Goal: Task Accomplishment & Management: Complete application form

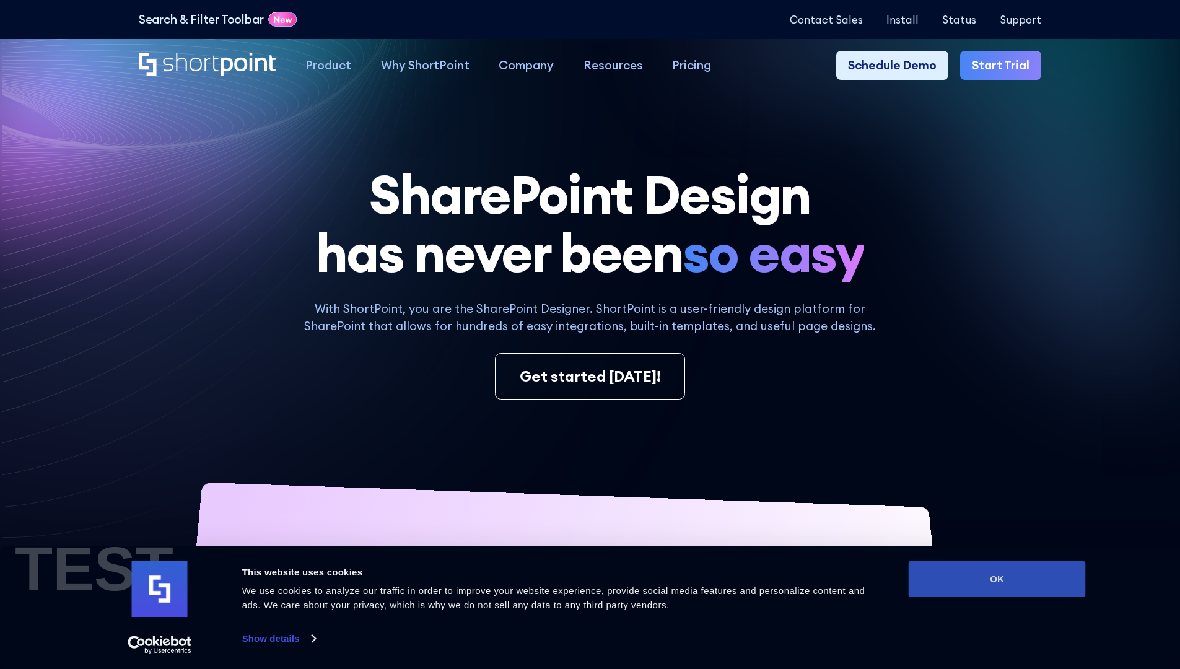
click at [996, 579] on button "OK" at bounding box center [996, 579] width 177 height 36
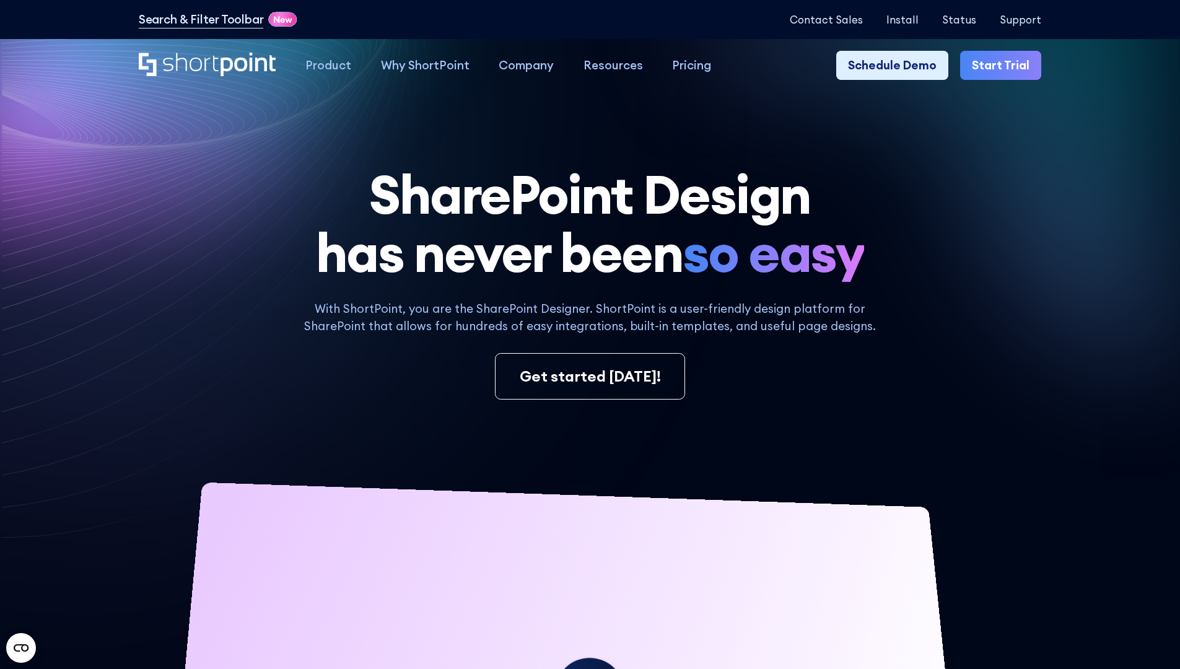
click at [1004, 66] on link "Start Trial" at bounding box center [1000, 66] width 81 height 30
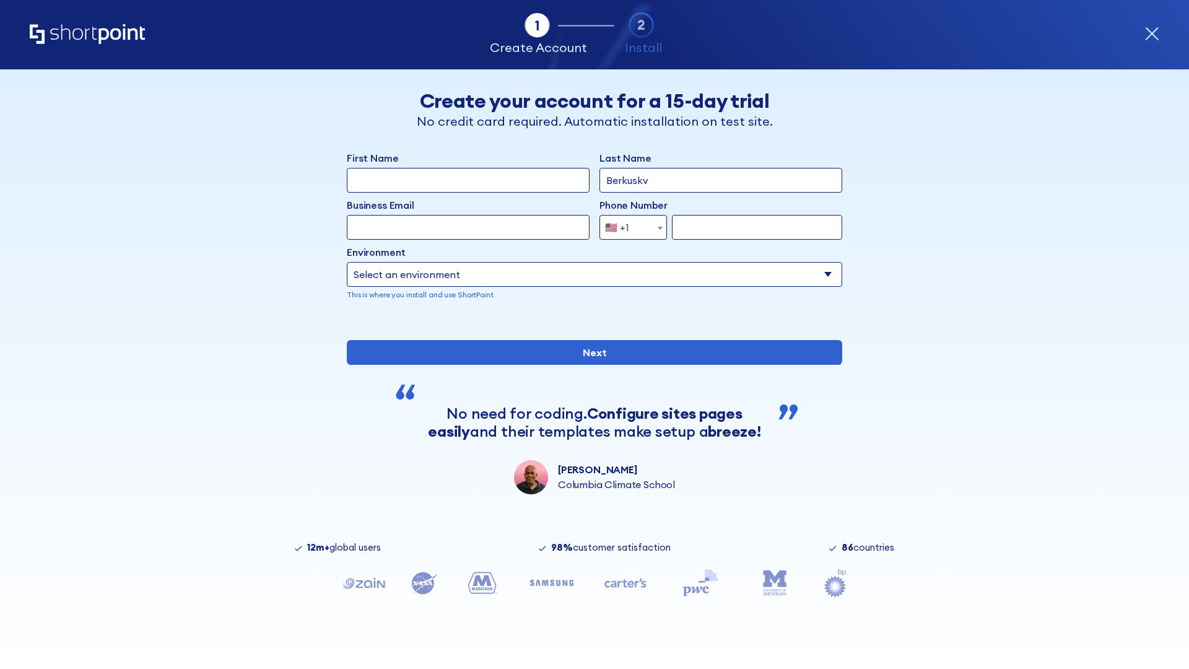
type input "Berkuskv"
type input "[EMAIL_ADDRESS][DOMAIN_NAME]"
type input "2125556789"
select select "Microsoft 365"
type input "2125556789"
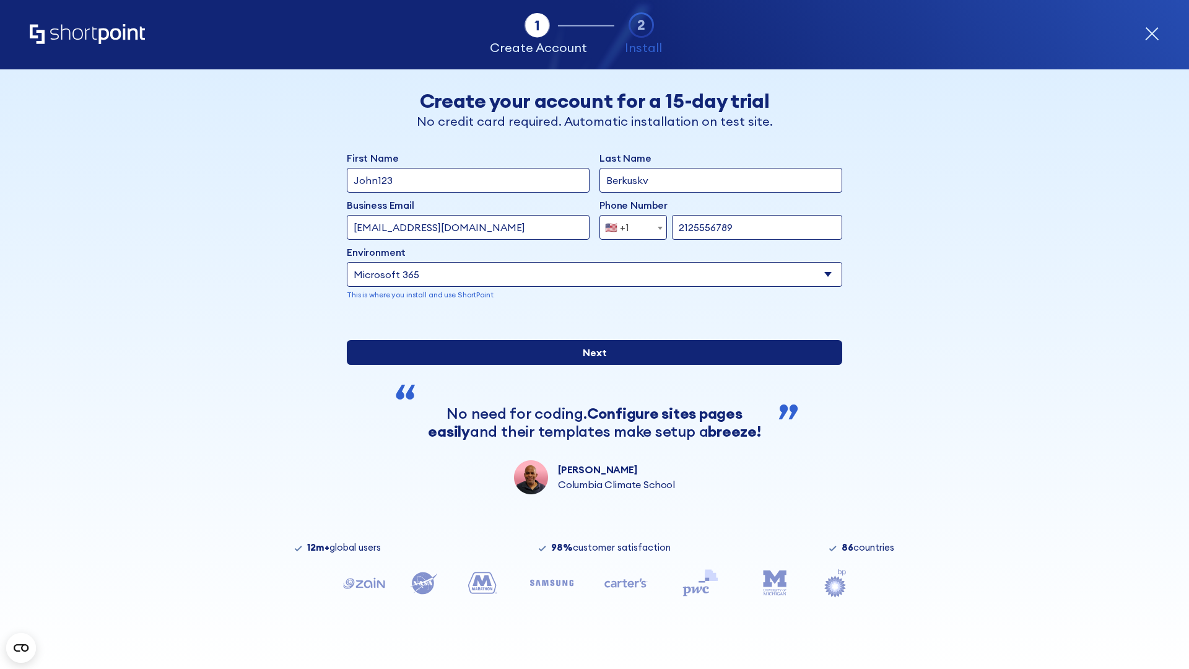
click at [590, 365] on input "Next" at bounding box center [594, 352] width 495 height 25
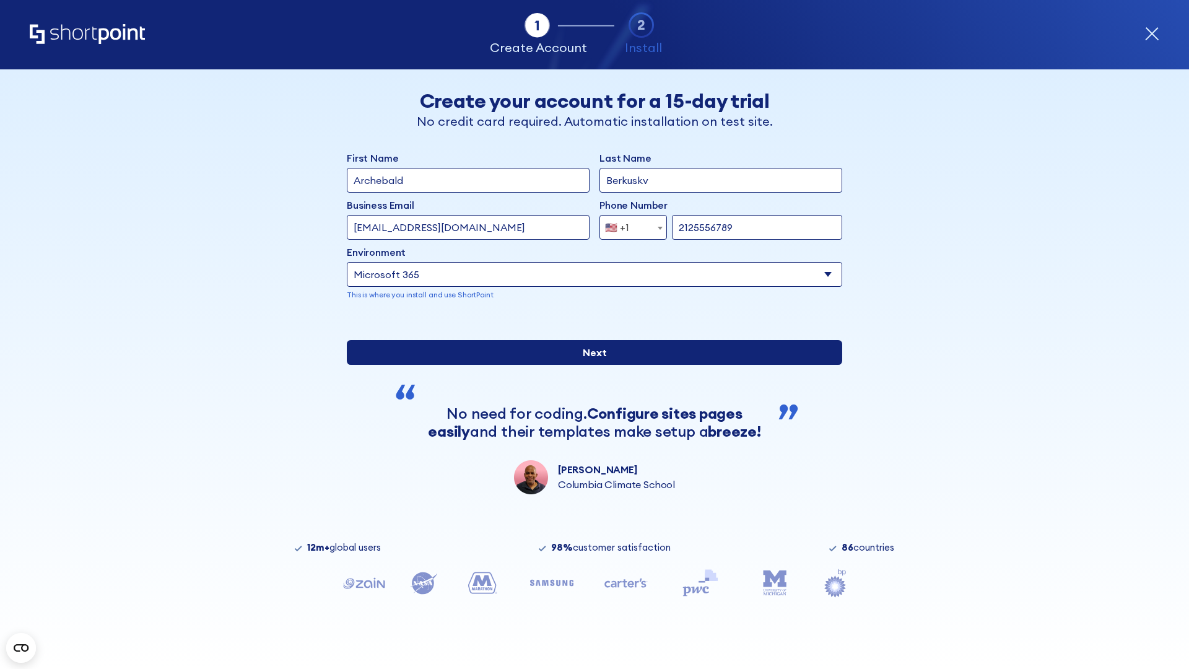
type input "Archebald"
click at [590, 365] on input "Next" at bounding box center [594, 352] width 495 height 25
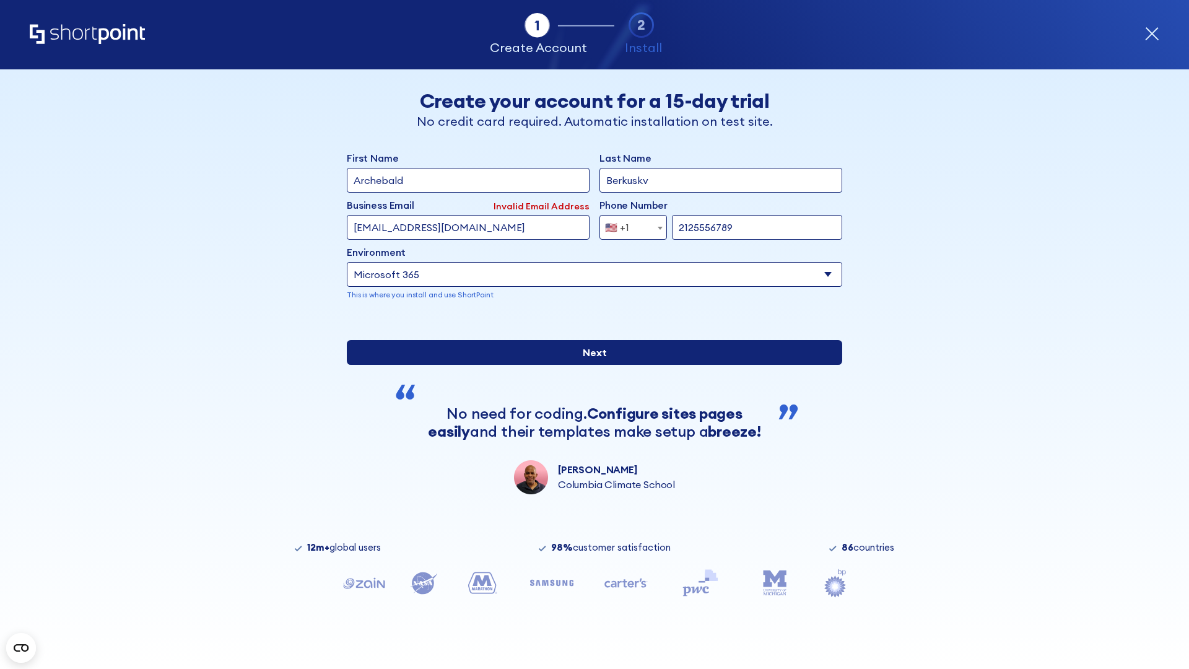
click at [590, 365] on input "Next" at bounding box center [594, 352] width 495 height 25
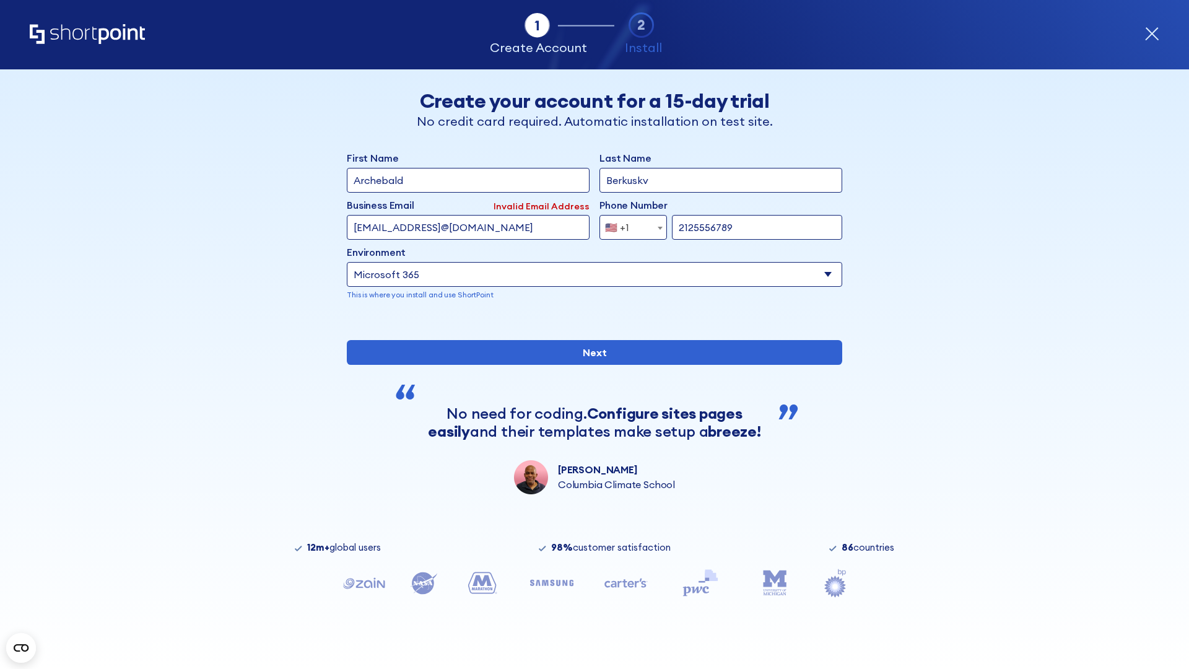
type input "testEmail@protonmail.comtest@shortpoint.com"
click at [629, 227] on span "🇺🇸 +1" at bounding box center [620, 227] width 41 height 25
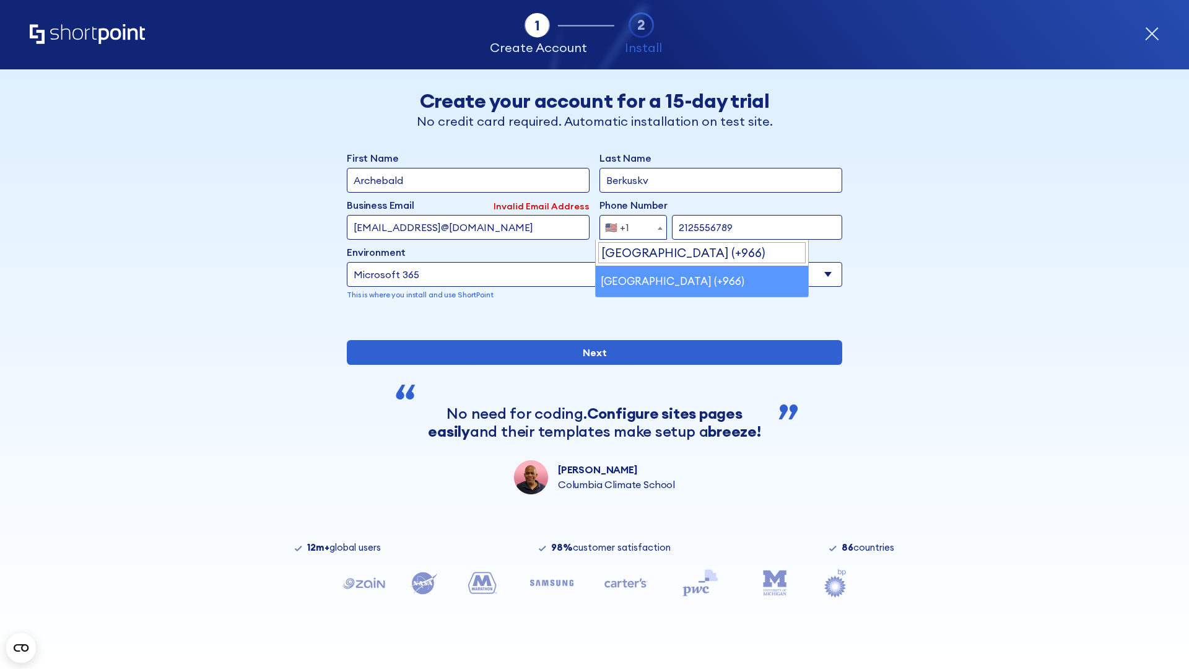
select select "+966"
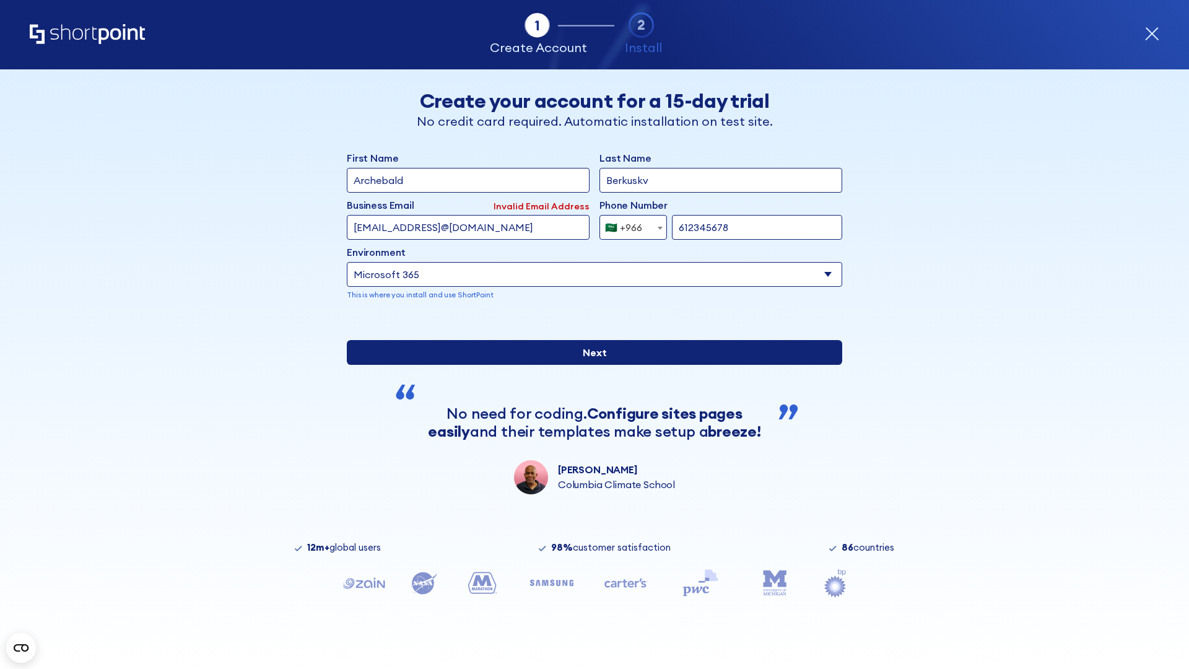
type input "612345678"
click at [590, 365] on input "Next" at bounding box center [594, 352] width 495 height 25
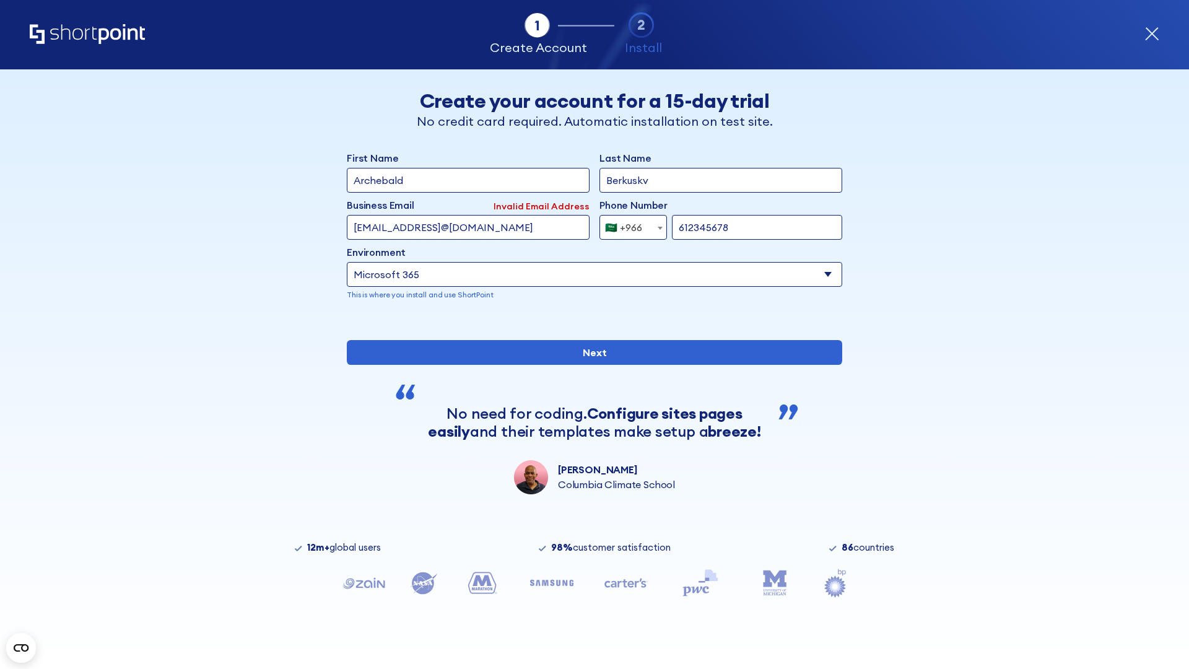
click at [629, 227] on div "🇸🇦 +966" at bounding box center [623, 227] width 37 height 25
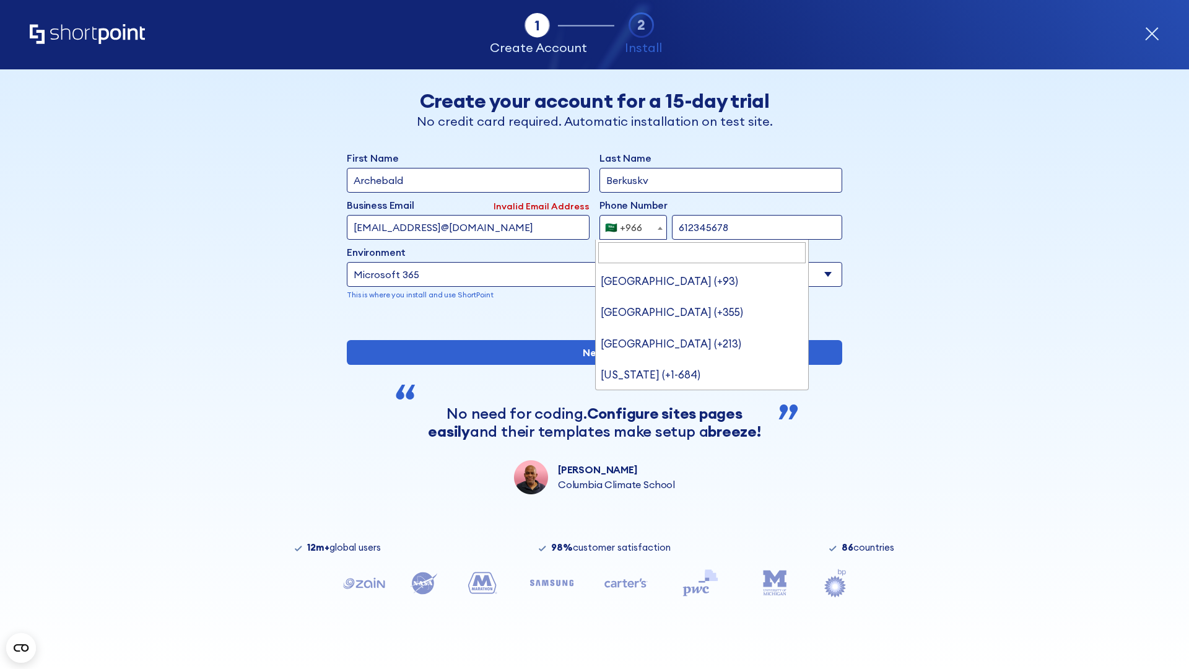
type input "United Arab Emirates (+971)"
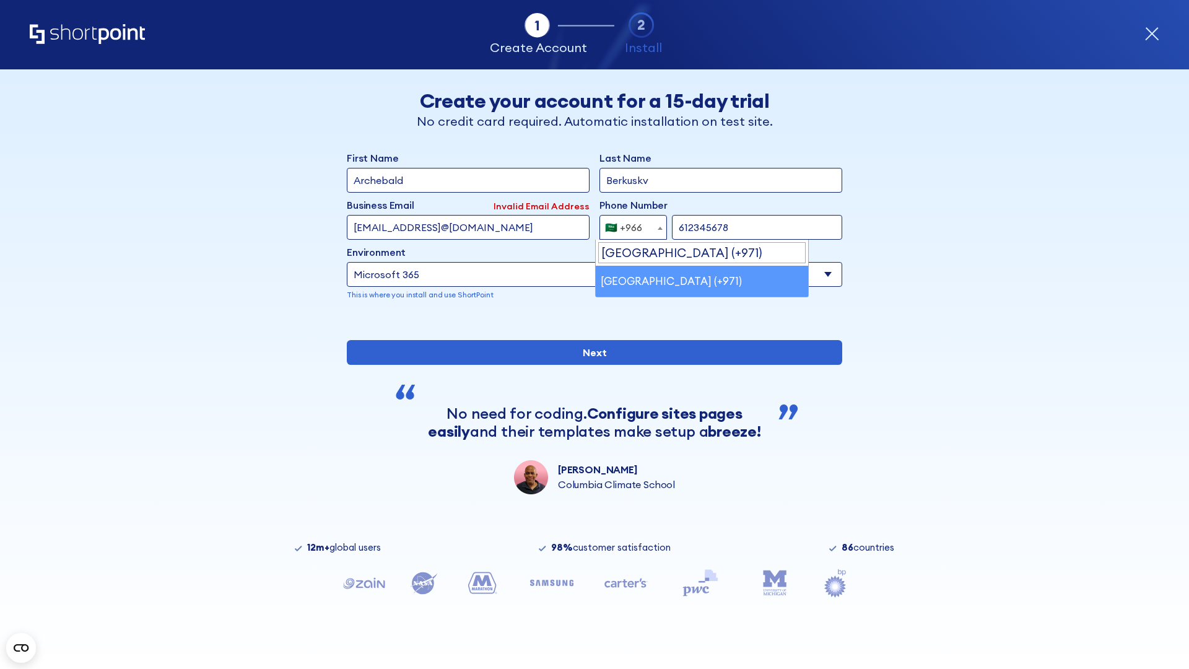
select select "+971"
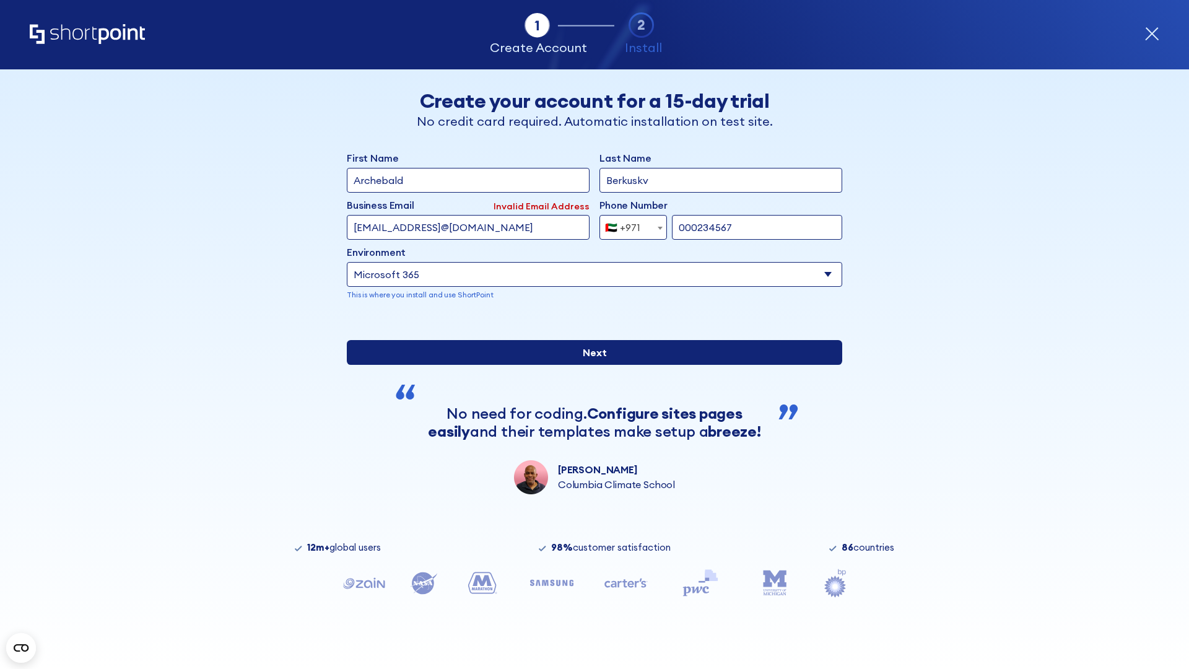
type input "000234567"
click at [590, 365] on input "Next" at bounding box center [594, 352] width 495 height 25
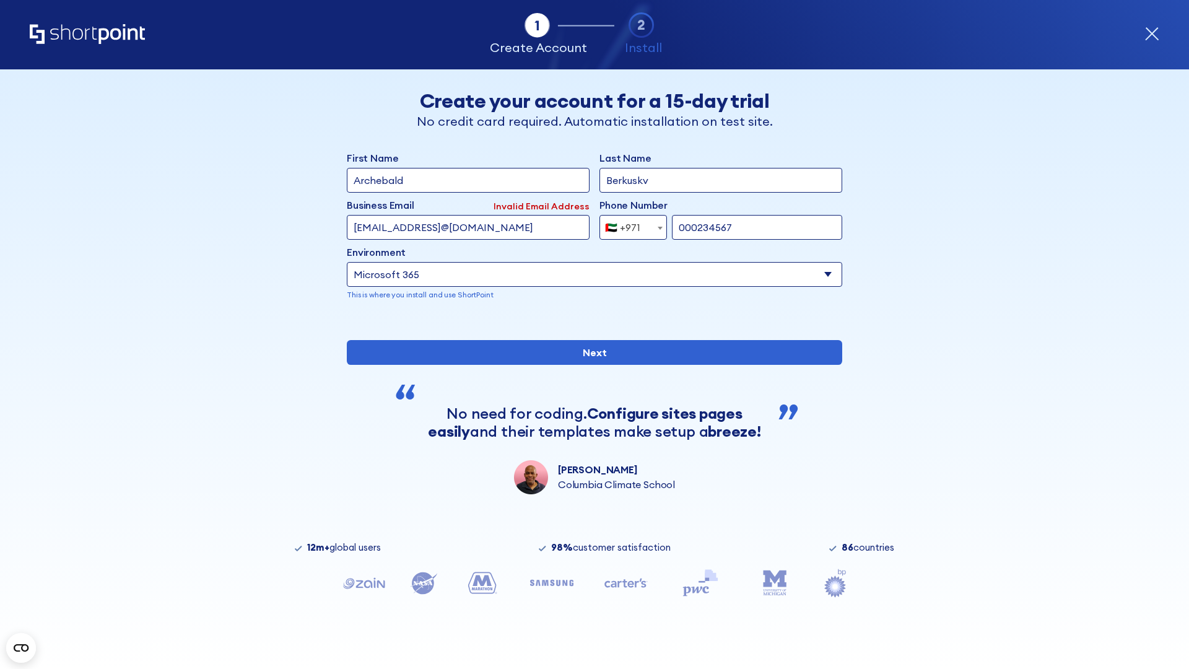
click at [629, 227] on div "🇦🇪 +971" at bounding box center [622, 227] width 35 height 25
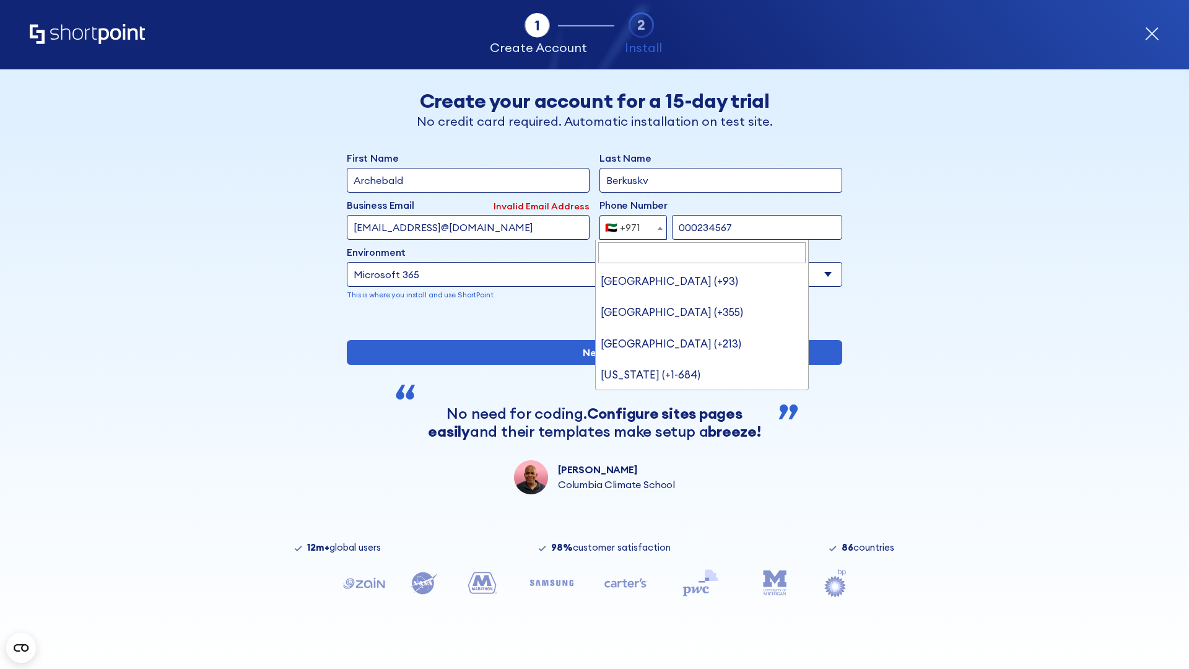
type input "United Kingdom (+44)"
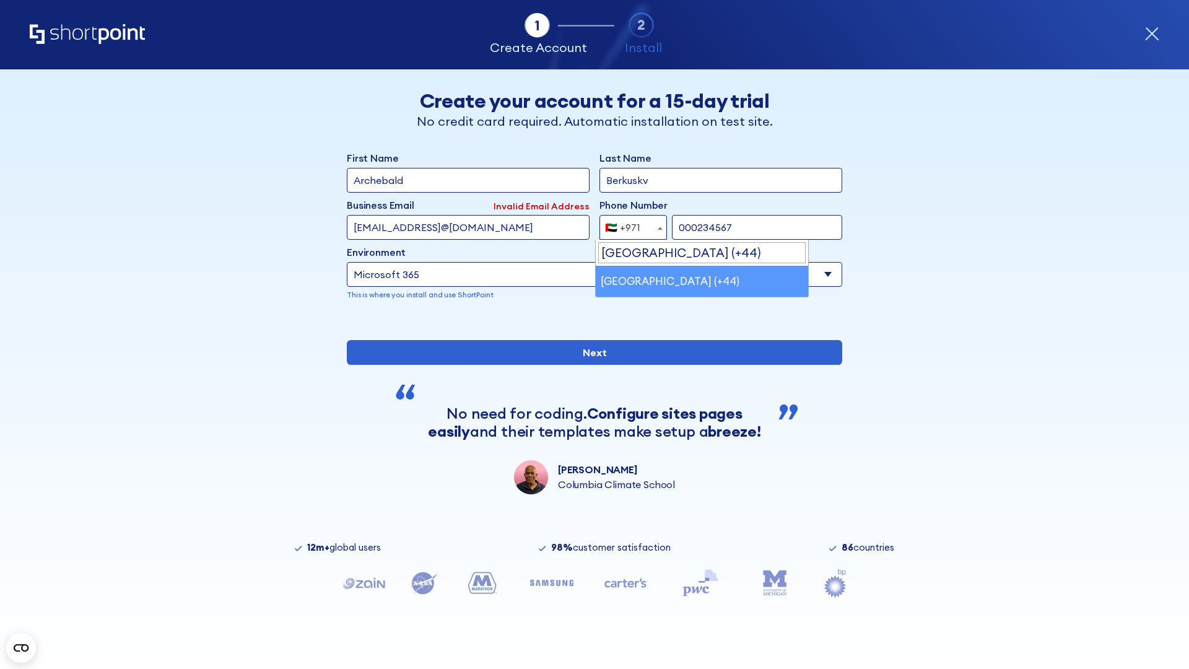
select select "+44"
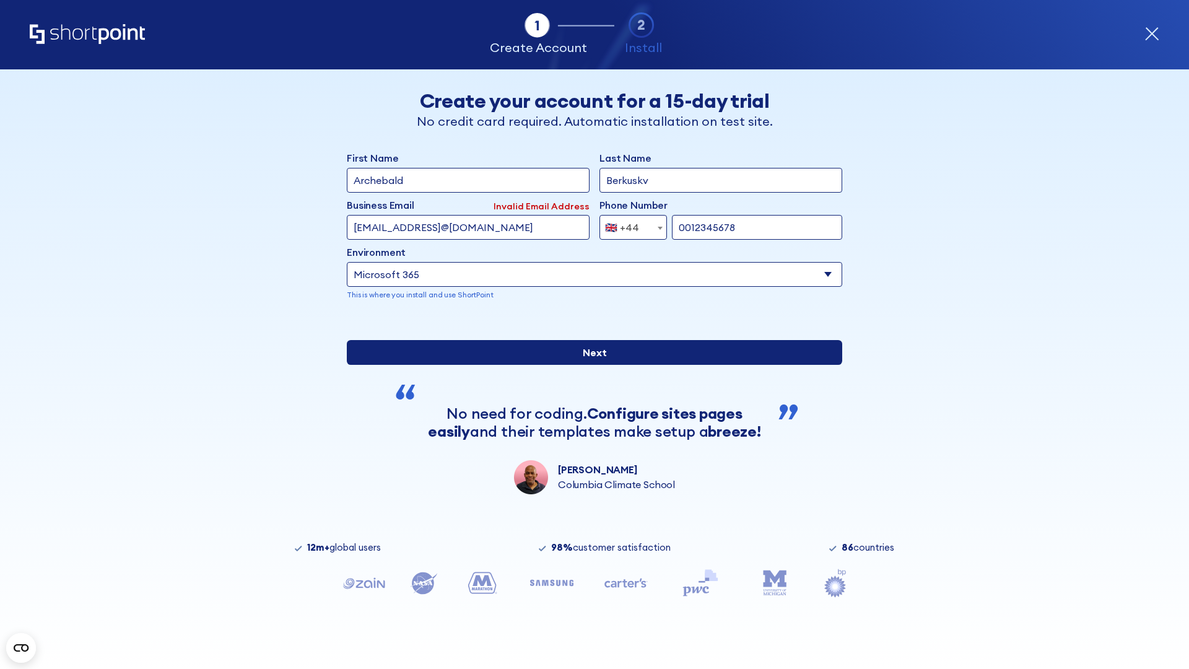
type input "0012345678"
click at [590, 365] on input "Next" at bounding box center [594, 352] width 495 height 25
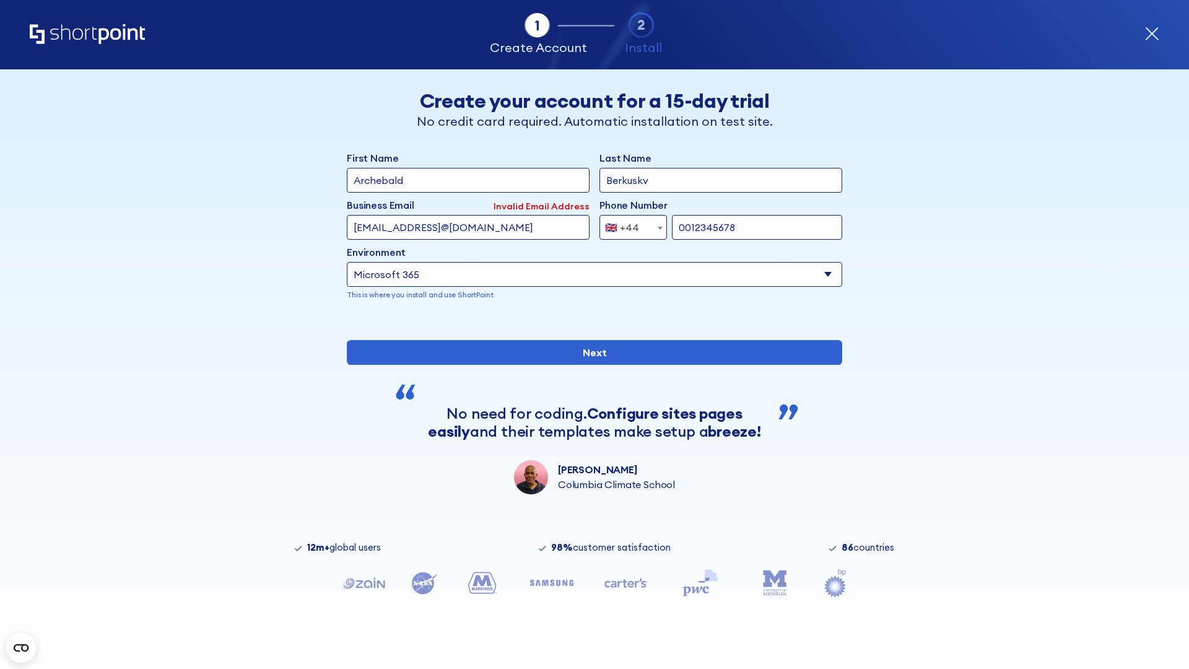
click at [629, 227] on div "🇬🇧 +44" at bounding box center [622, 227] width 34 height 25
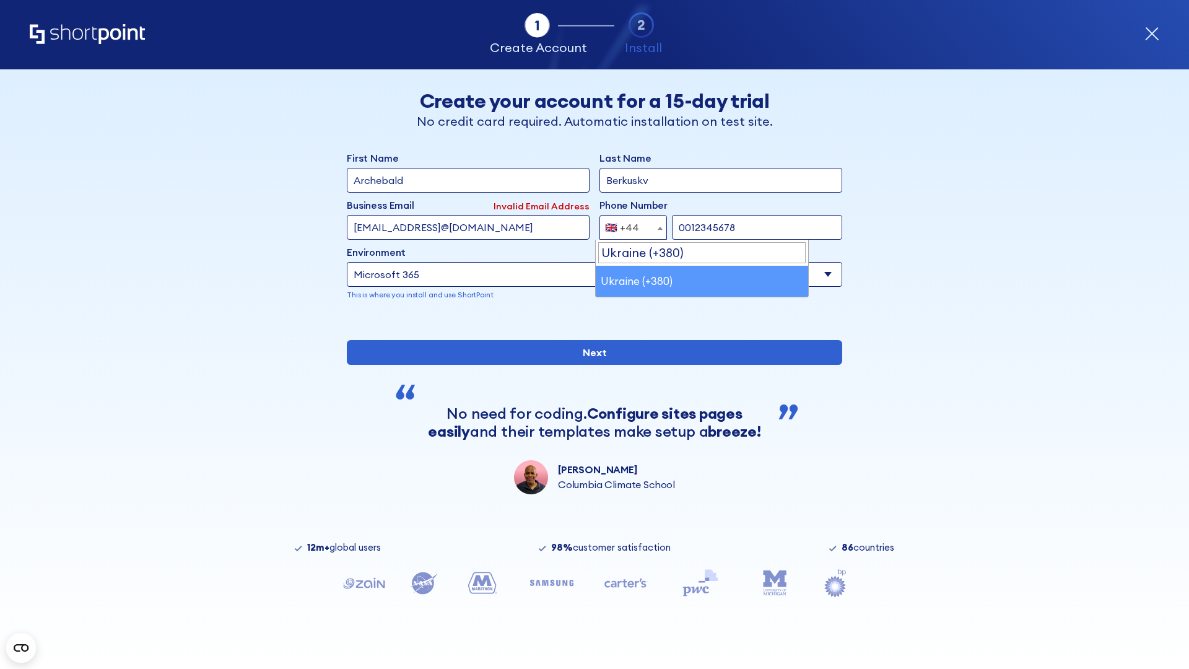
select select "+380"
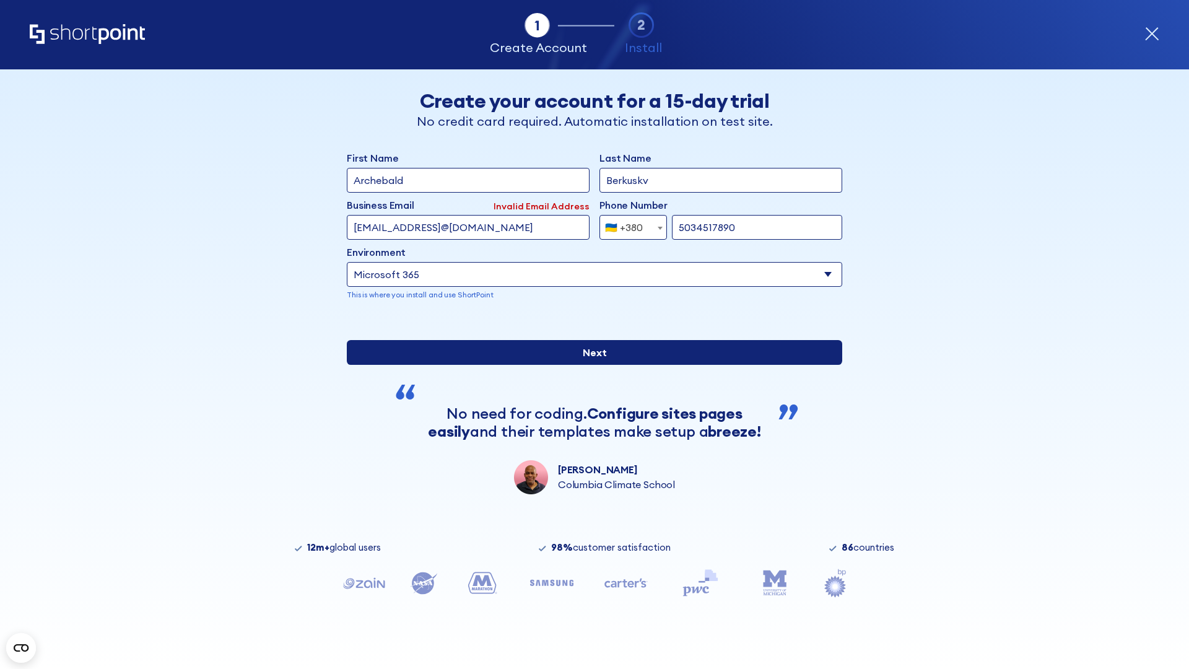
type input "5034517890"
click at [590, 365] on input "Next" at bounding box center [594, 352] width 495 height 25
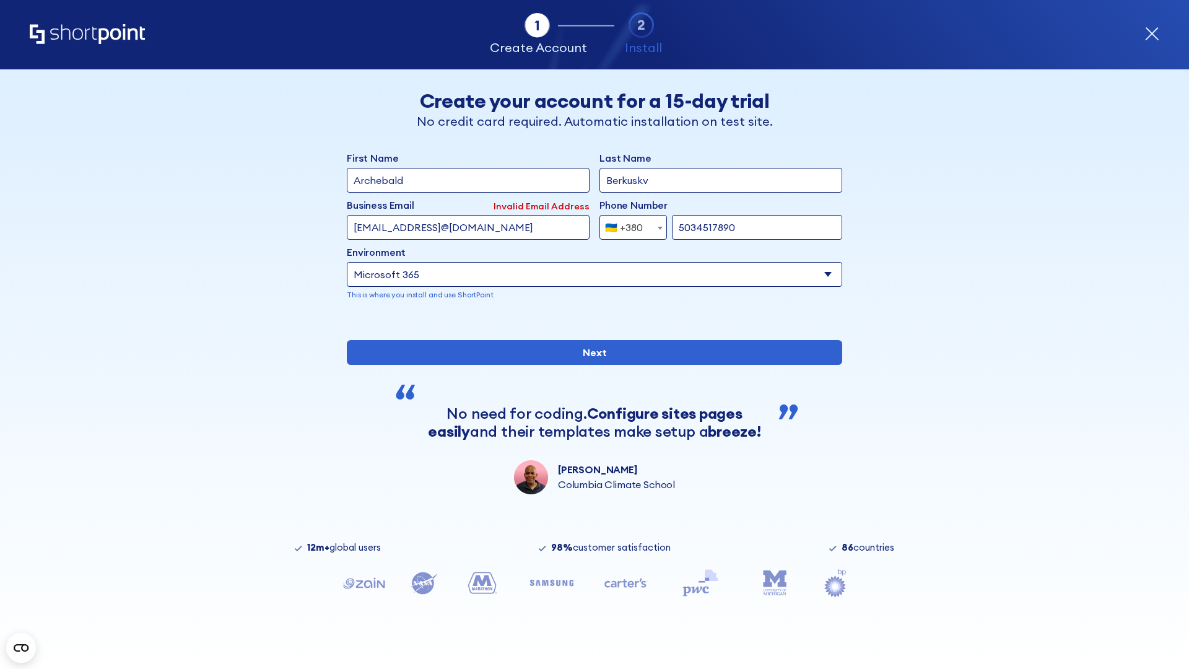
click at [629, 227] on div "🇺🇦 +380" at bounding box center [624, 227] width 38 height 25
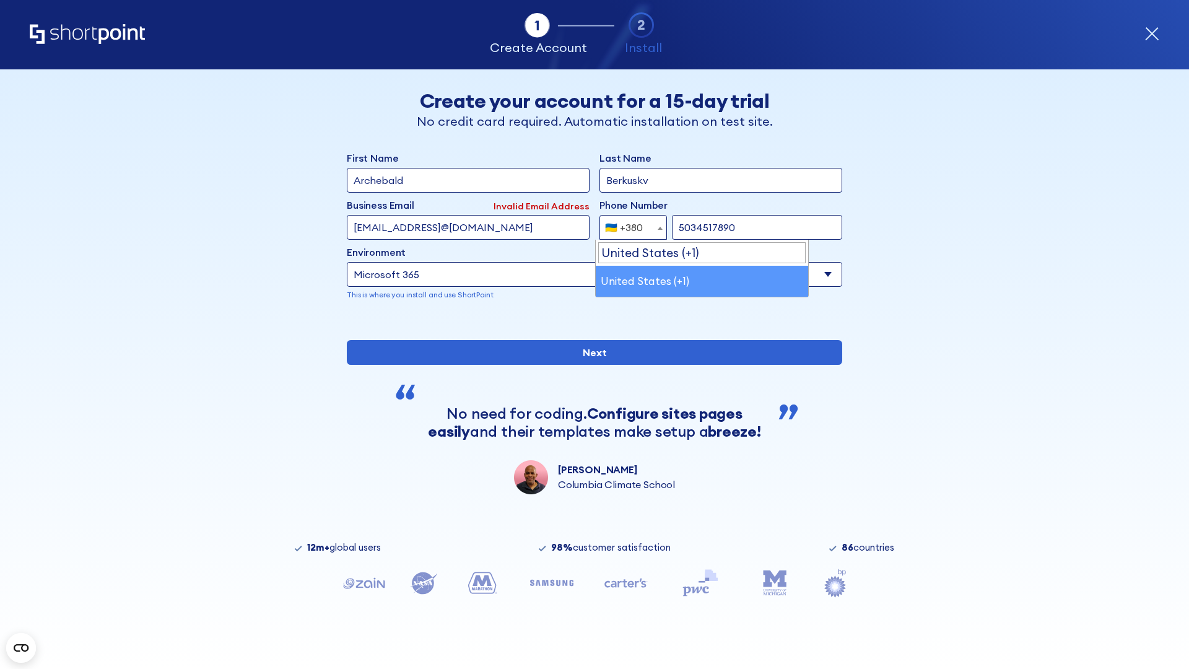
select select "+1"
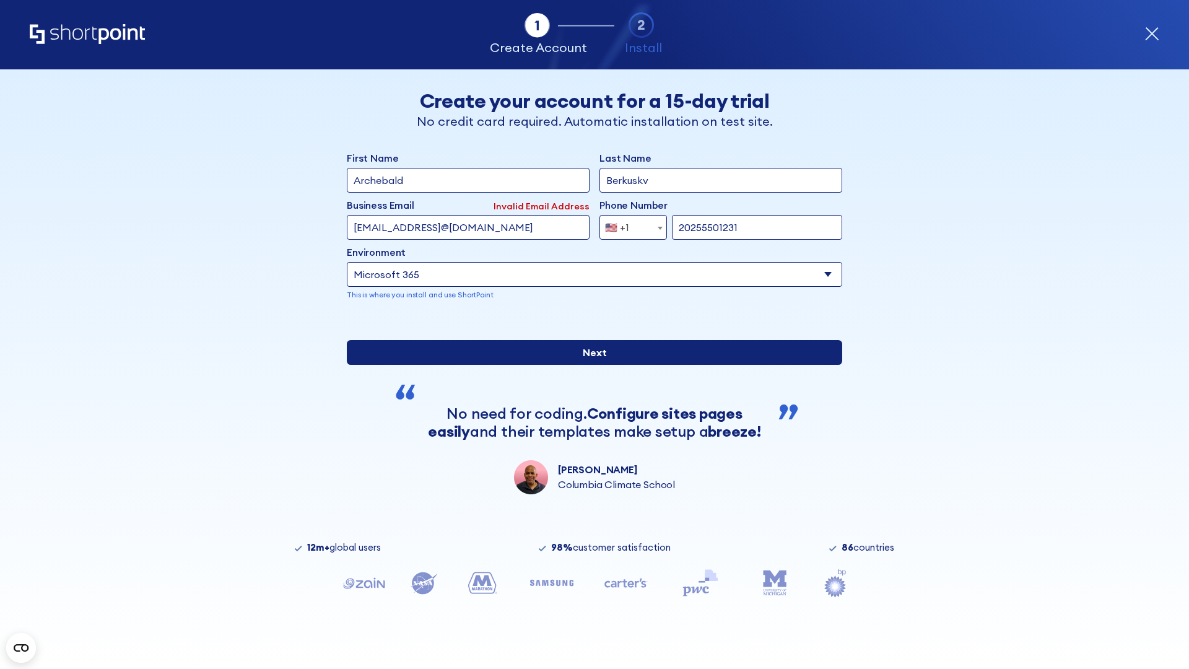
type input "20255501231"
click at [590, 365] on input "Next" at bounding box center [594, 352] width 495 height 25
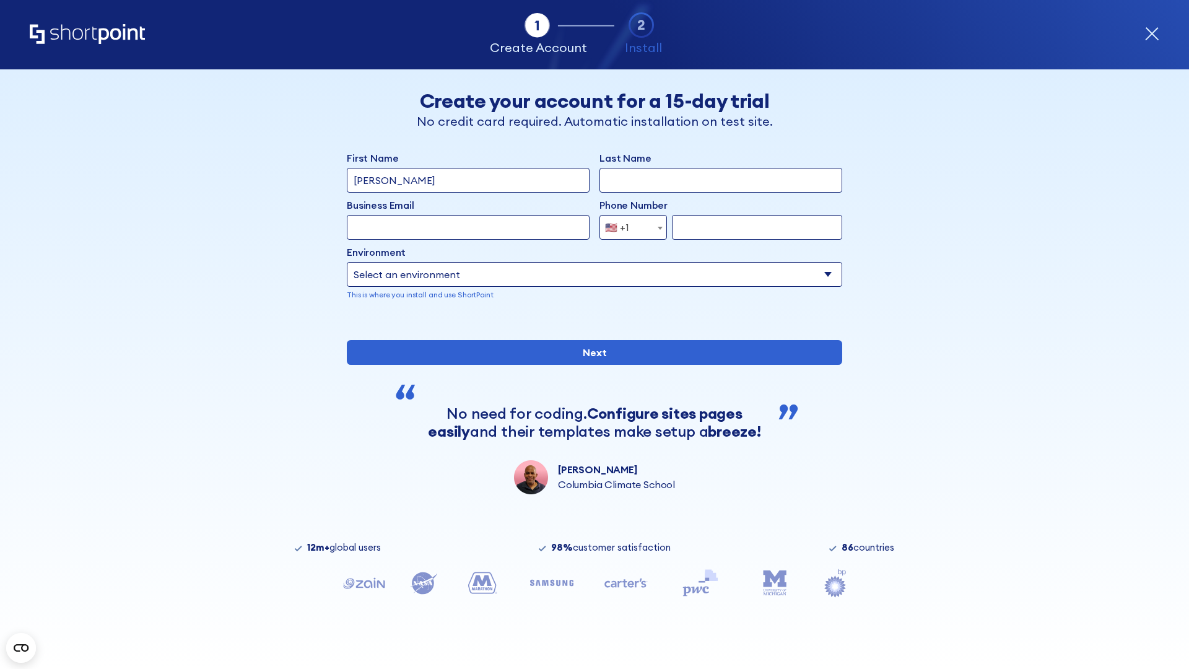
type input "Mary-Jane"
type input "Berkuskv"
type input "john@company.com"
click at [629, 227] on span "🇺🇸 +1" at bounding box center [620, 227] width 41 height 25
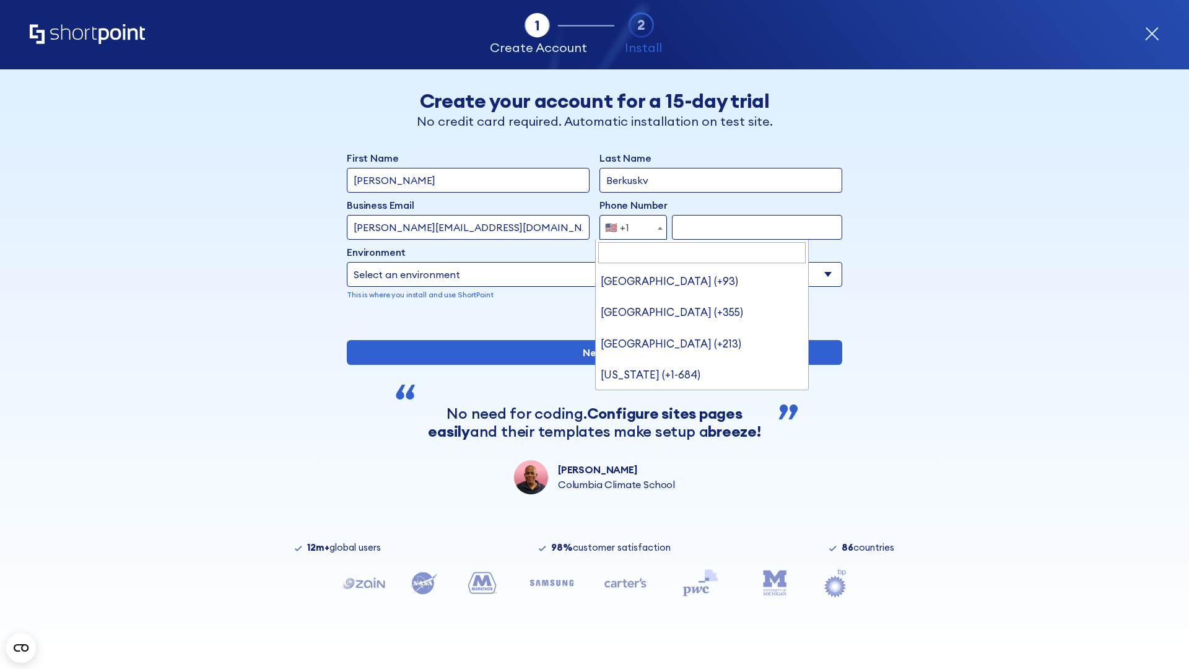
type input "[GEOGRAPHIC_DATA] (+966)"
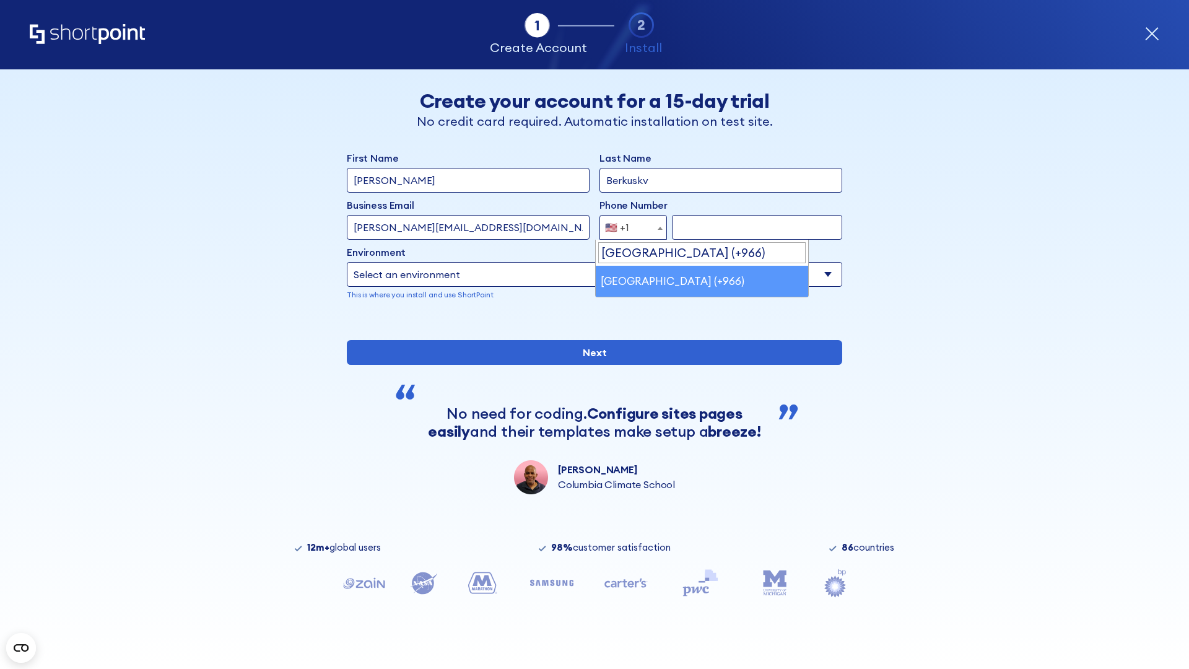
select select "+966"
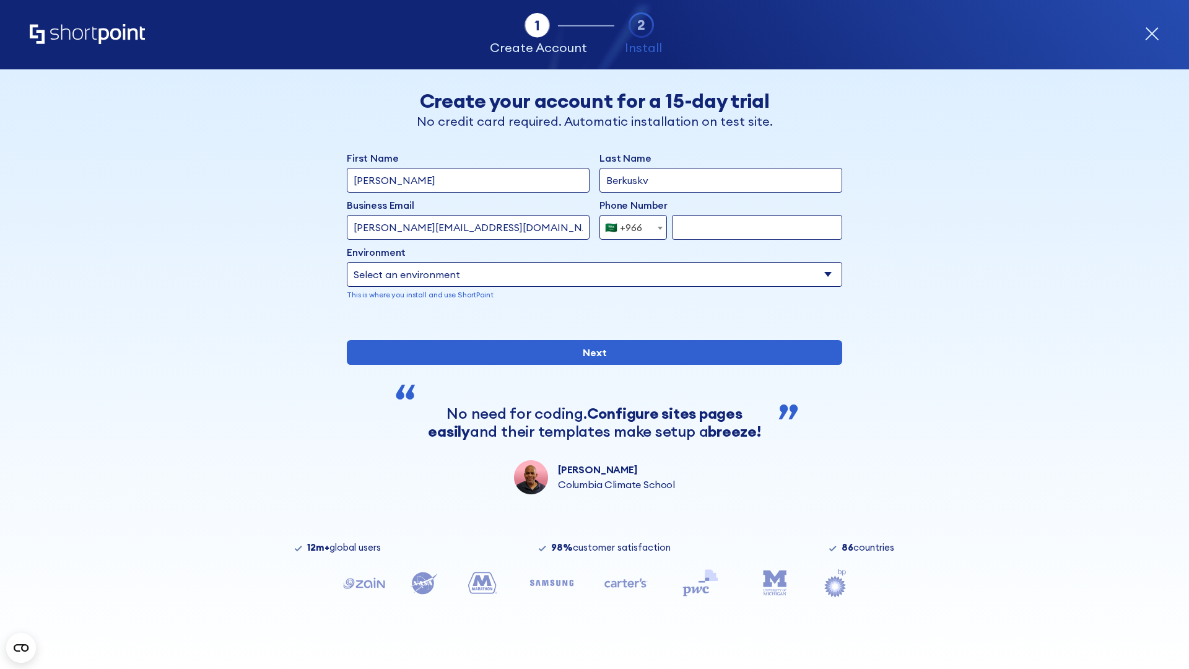
type input "512345678"
select select "Microsoft 365"
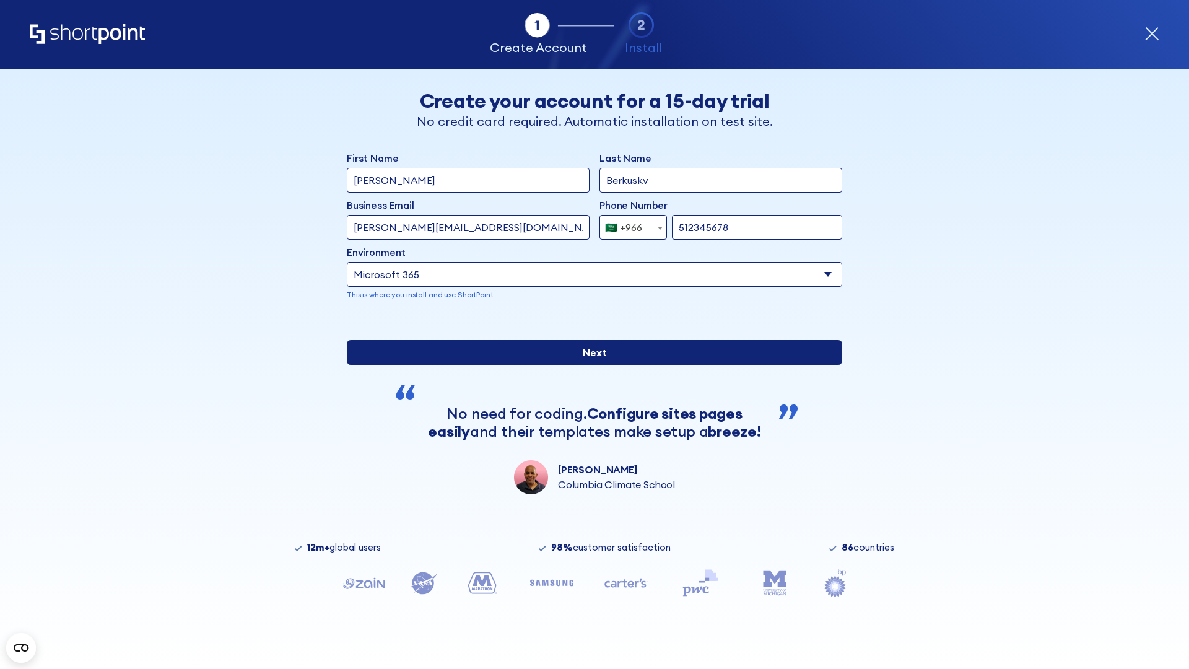
type input "512345678"
click at [590, 365] on input "Next" at bounding box center [594, 352] width 495 height 25
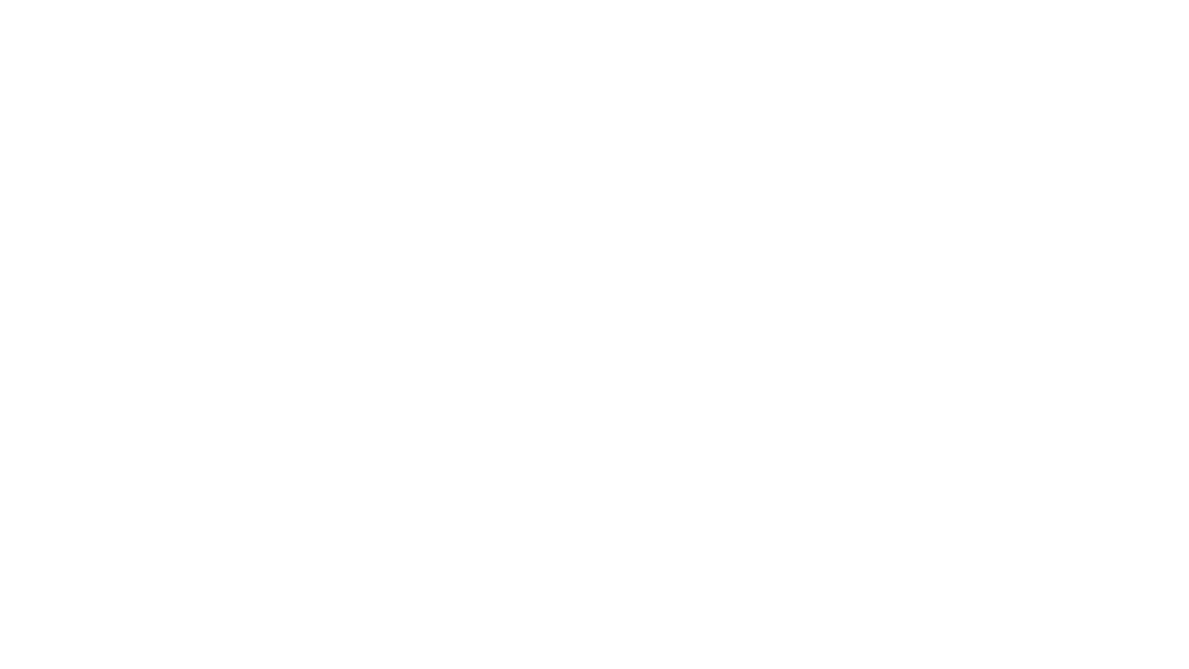
select select "+966"
type input "D'Souza"
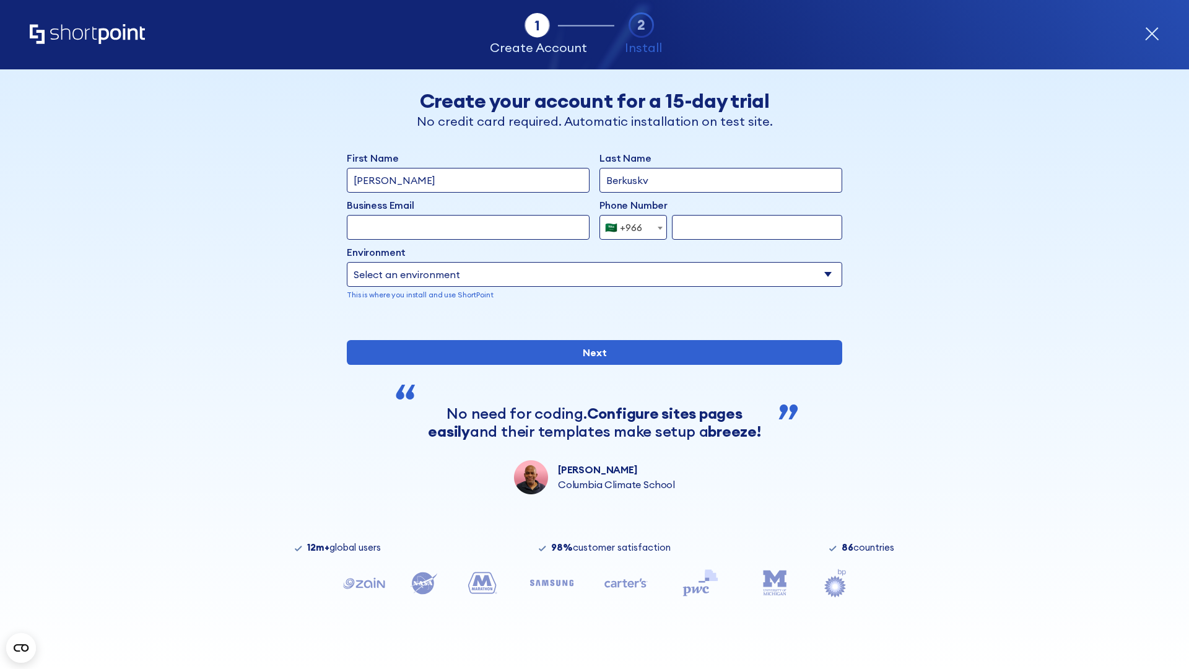
type input "Berkuskv"
type input "hr@mybusiness.org"
click at [629, 227] on div "🇸🇦 +966" at bounding box center [623, 227] width 37 height 25
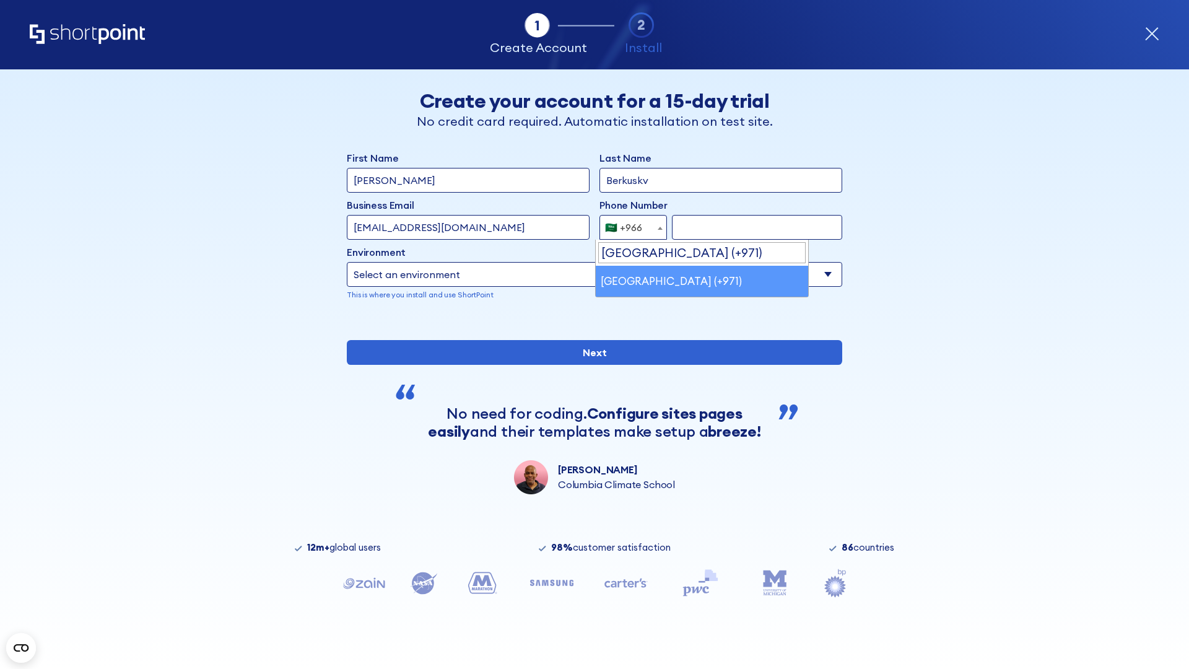
select select "+971"
type input "501234567"
select select "Microsoft 365"
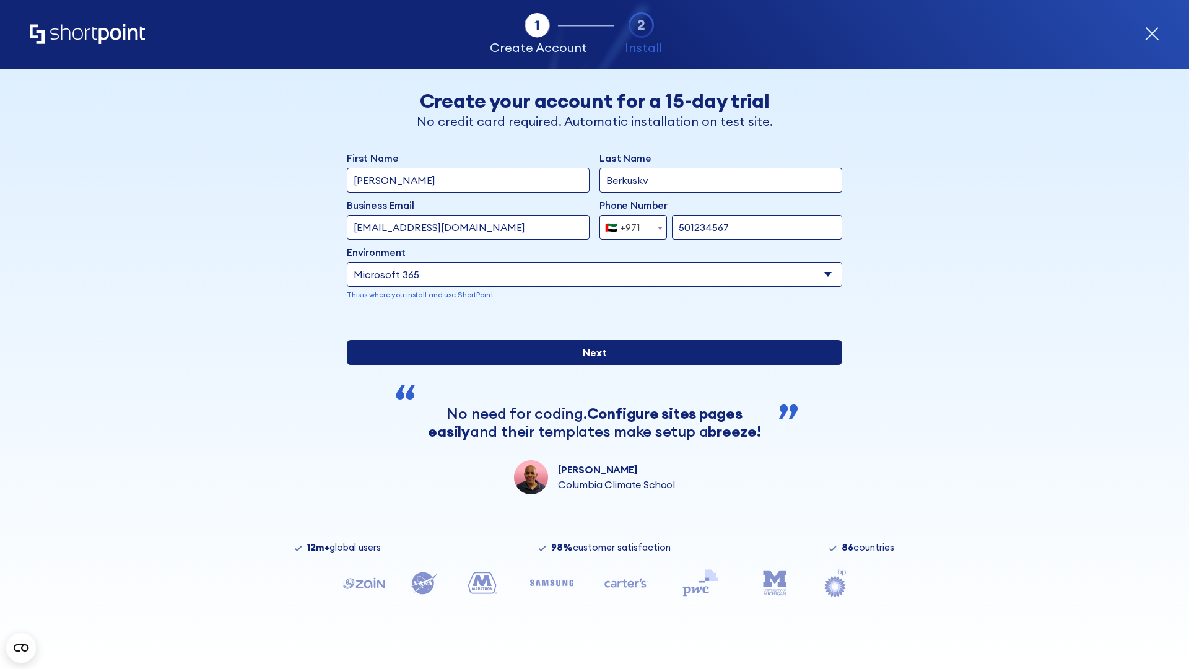
type input "501234567"
click at [590, 365] on input "Next" at bounding box center [594, 352] width 495 height 25
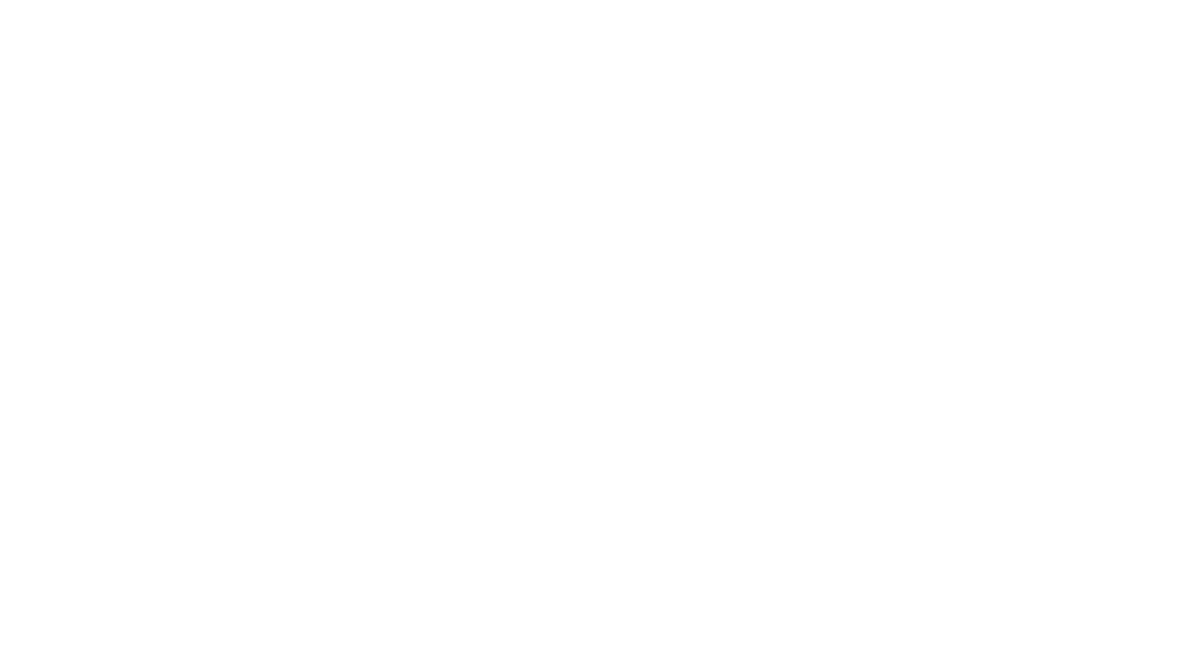
select select "+971"
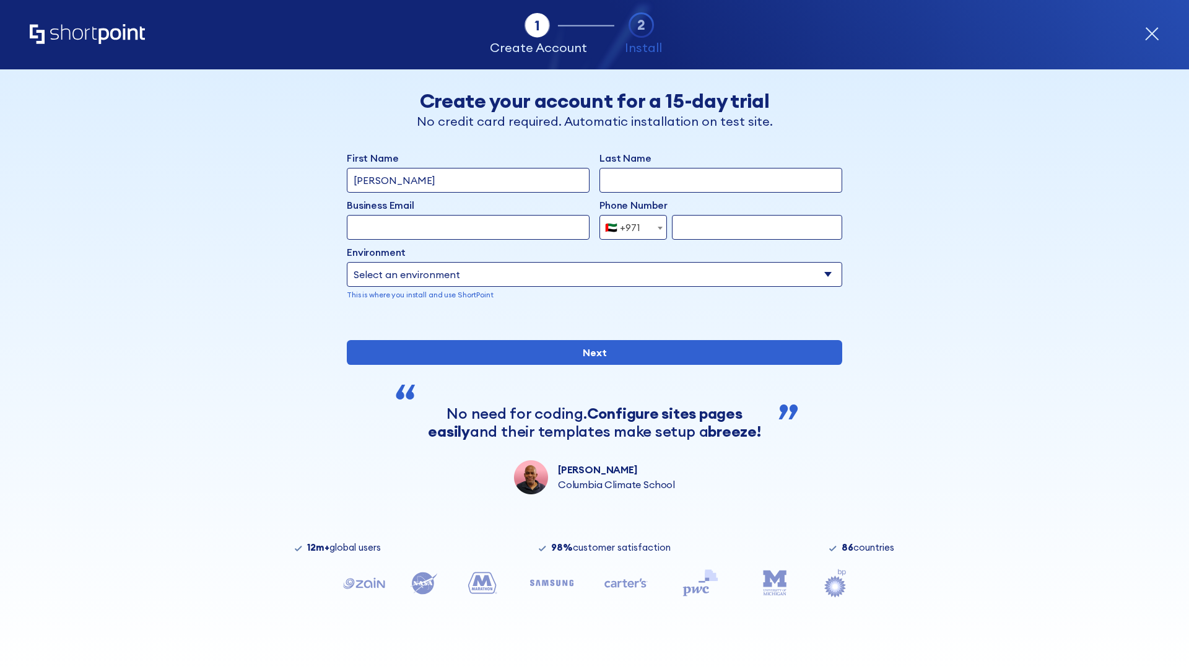
type input "Van der Meer"
type input "Berkuskv"
type input "support@university.edu"
click at [629, 227] on div "🇦🇪 +971" at bounding box center [622, 227] width 35 height 25
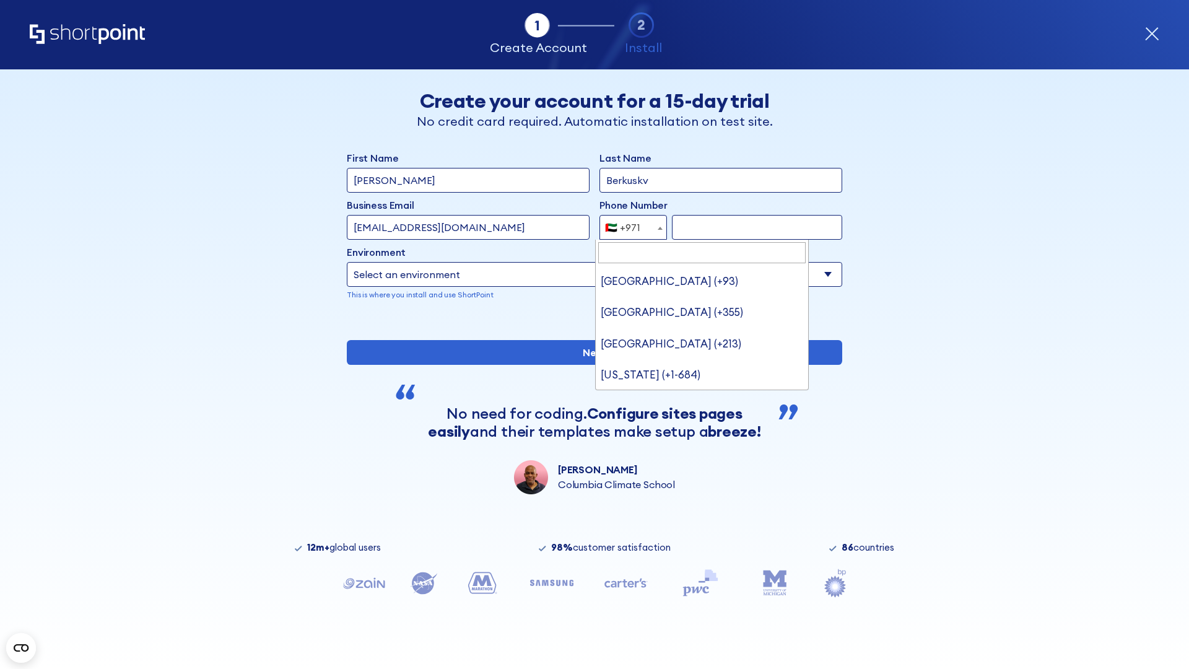
type input "United Kingdom (+44)"
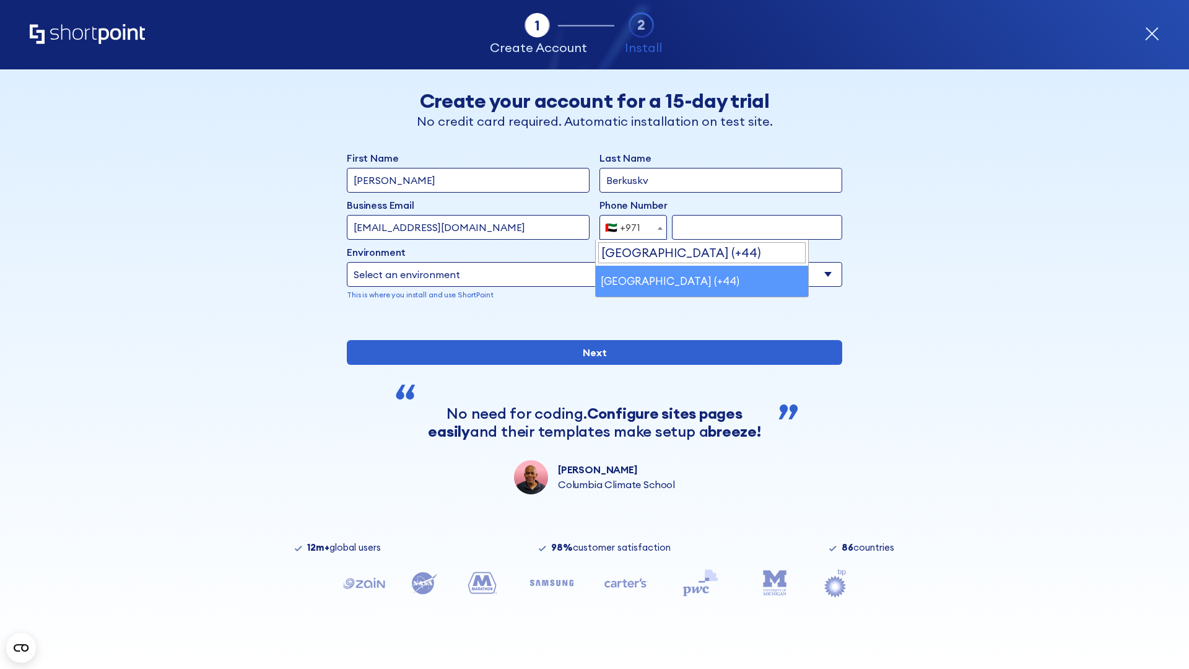
select select "+44"
type input "7912345678"
select select "Microsoft 365"
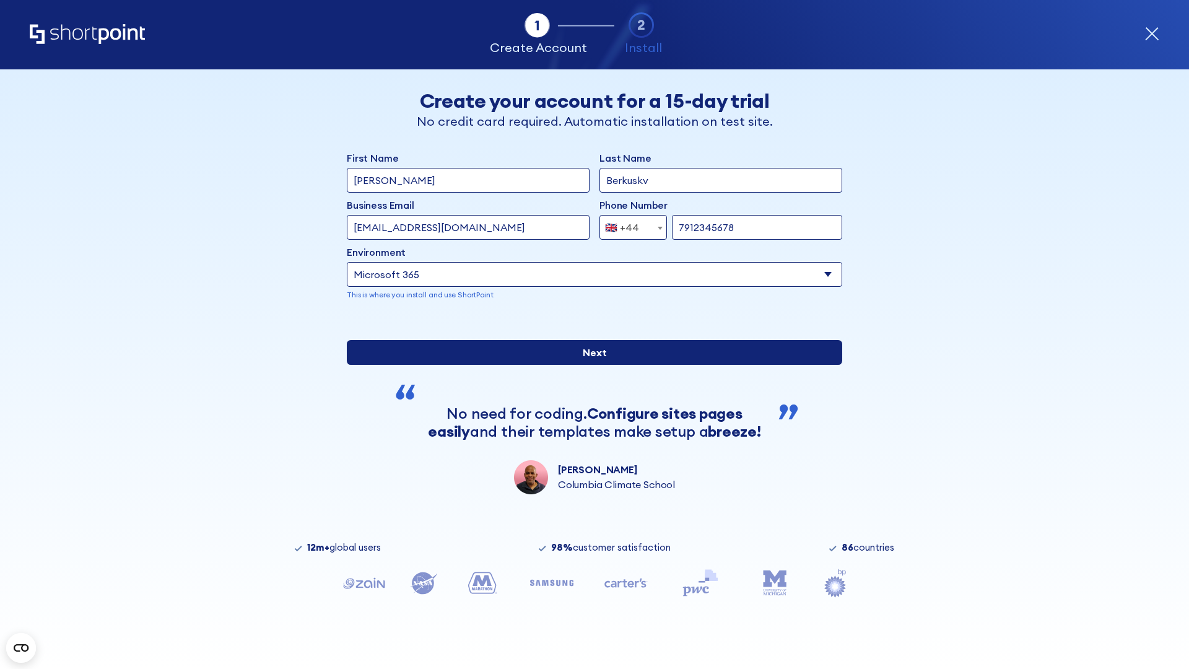
type input "7912345678"
click at [590, 365] on input "Next" at bounding box center [594, 352] width 495 height 25
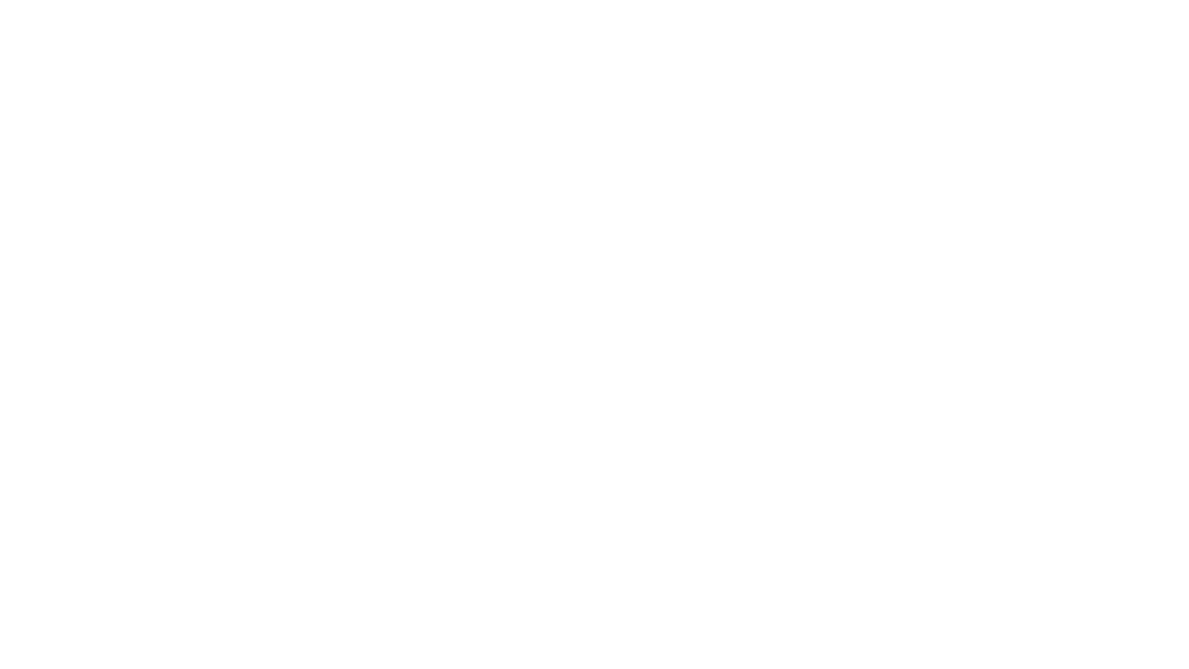
select select "+44"
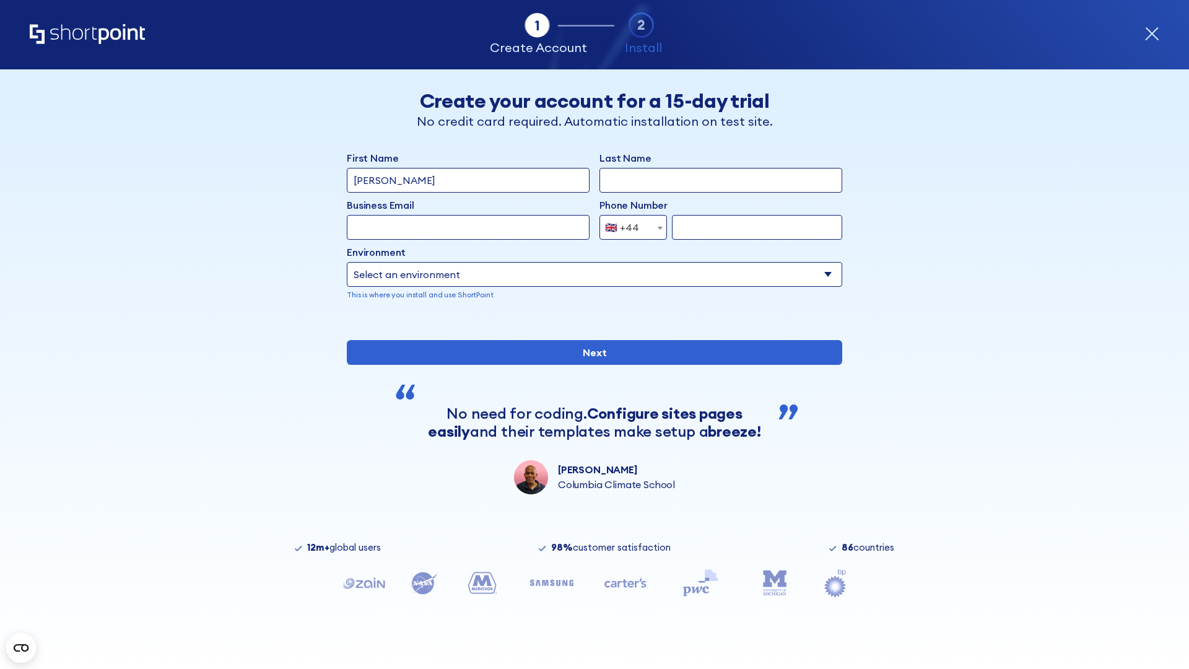
type input "[PERSON_NAME]"
type input "Berkuskv"
type input "info@startup.tech"
click at [629, 227] on div "🇬🇧 +44" at bounding box center [622, 227] width 34 height 25
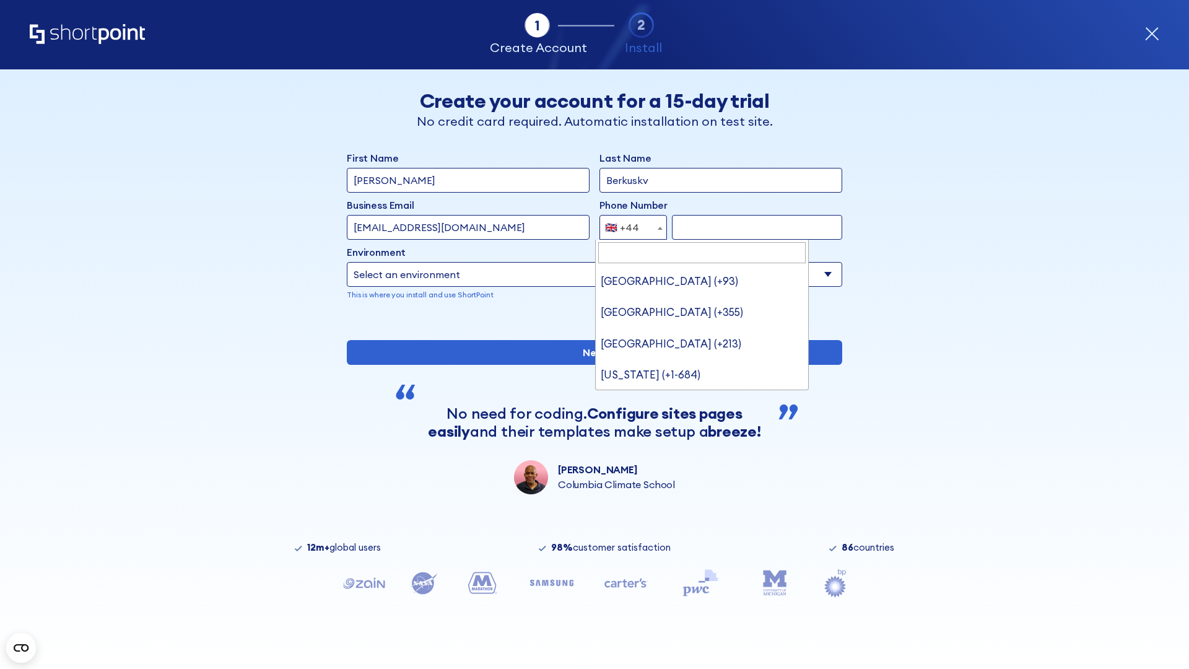
type input "Ukraine (+380)"
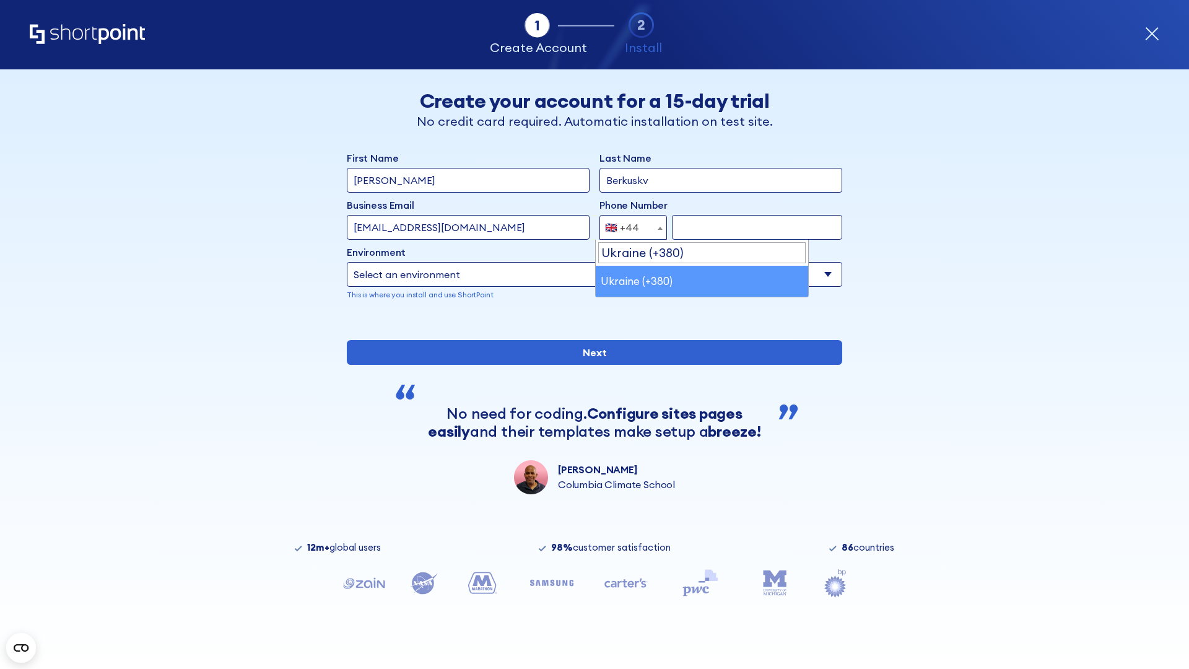
select select "+380"
type input "663451789"
select select "Microsoft 365"
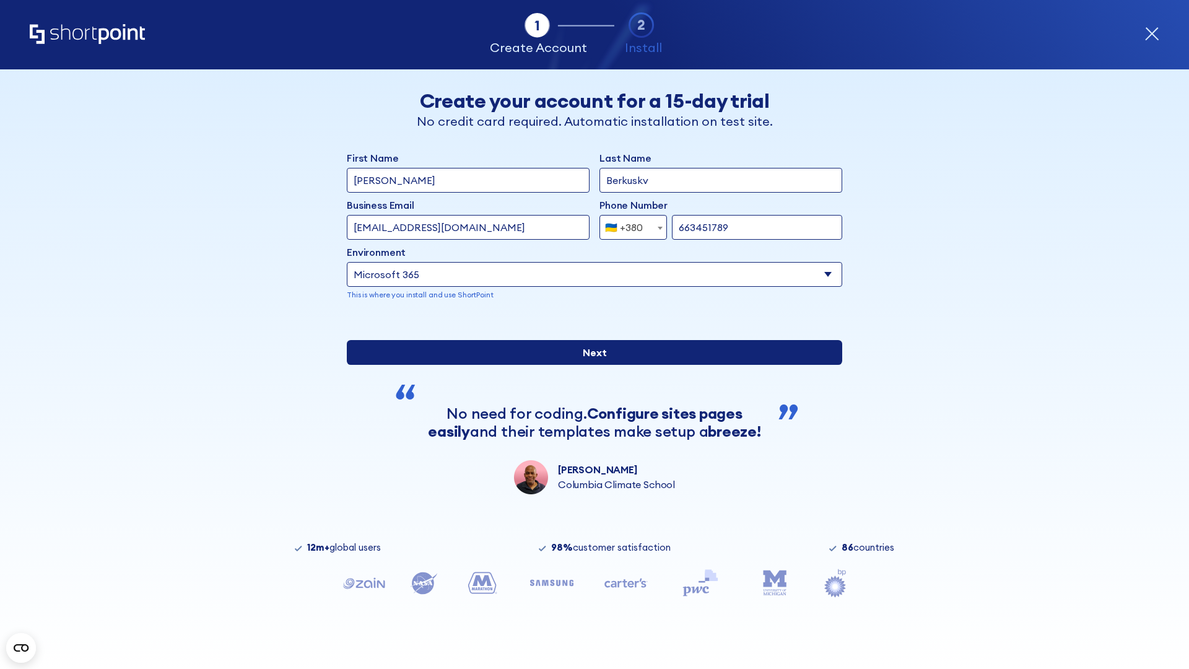
type input "663451789"
click at [590, 365] on input "Next" at bounding box center [594, 352] width 495 height 25
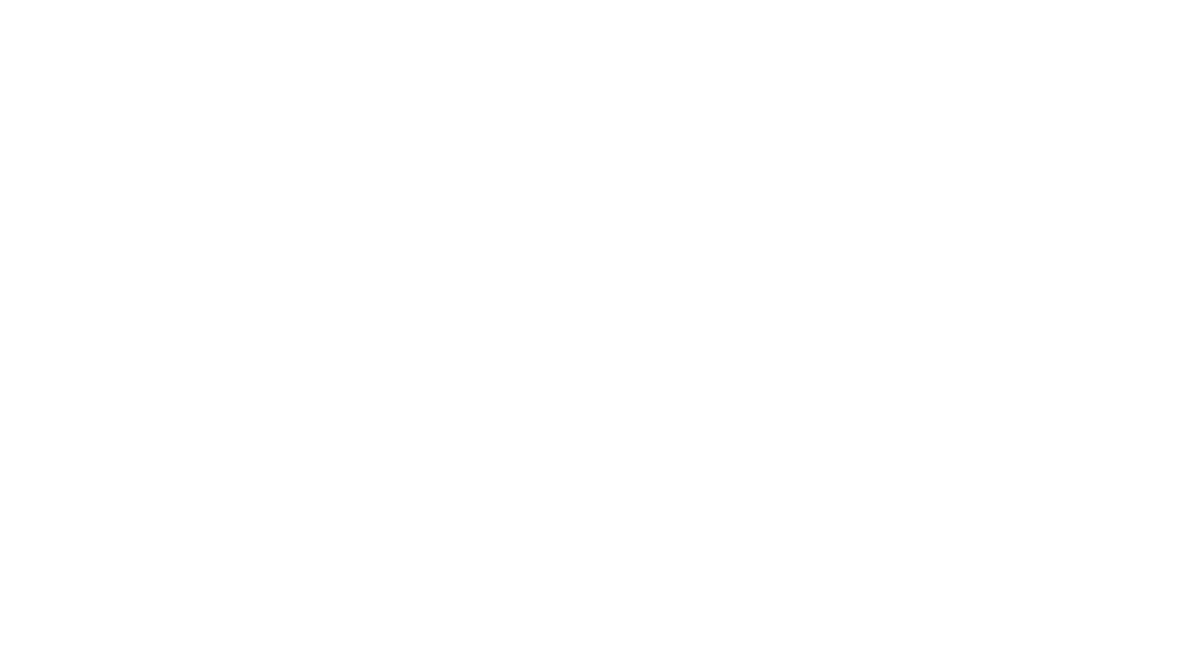
select select "+380"
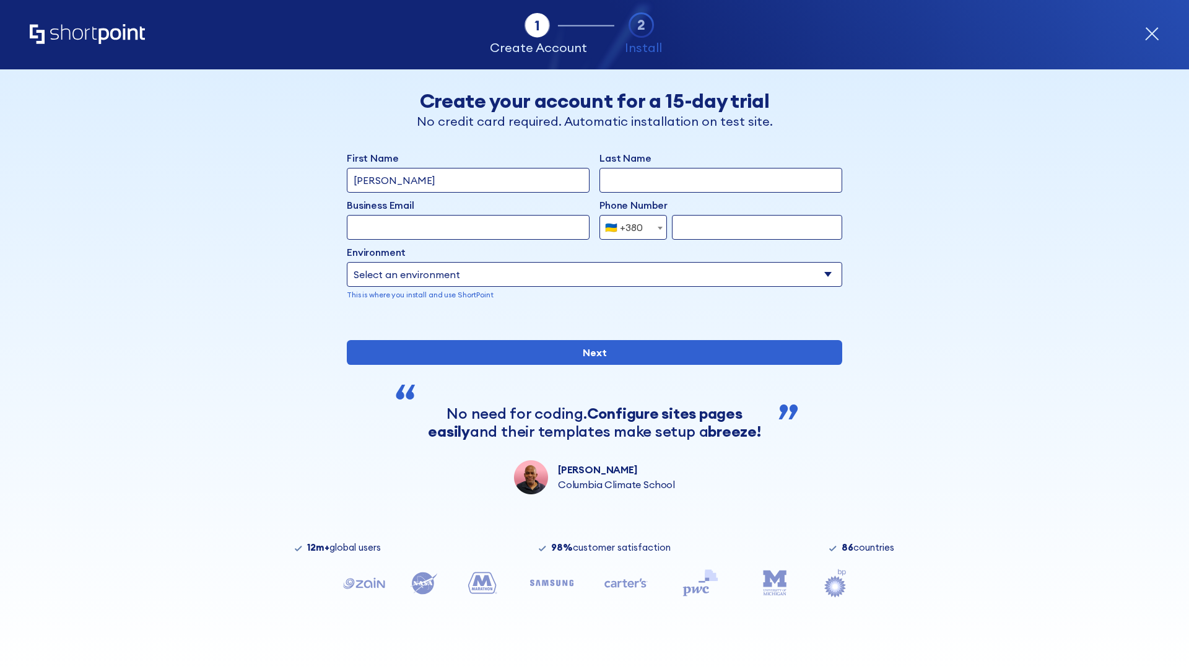
type input "[PERSON_NAME]"
type input "Berkuskv"
type input "[EMAIL_ADDRESS][DOMAIN_NAME]"
click at [629, 227] on div "🇺🇦 +380" at bounding box center [624, 227] width 38 height 25
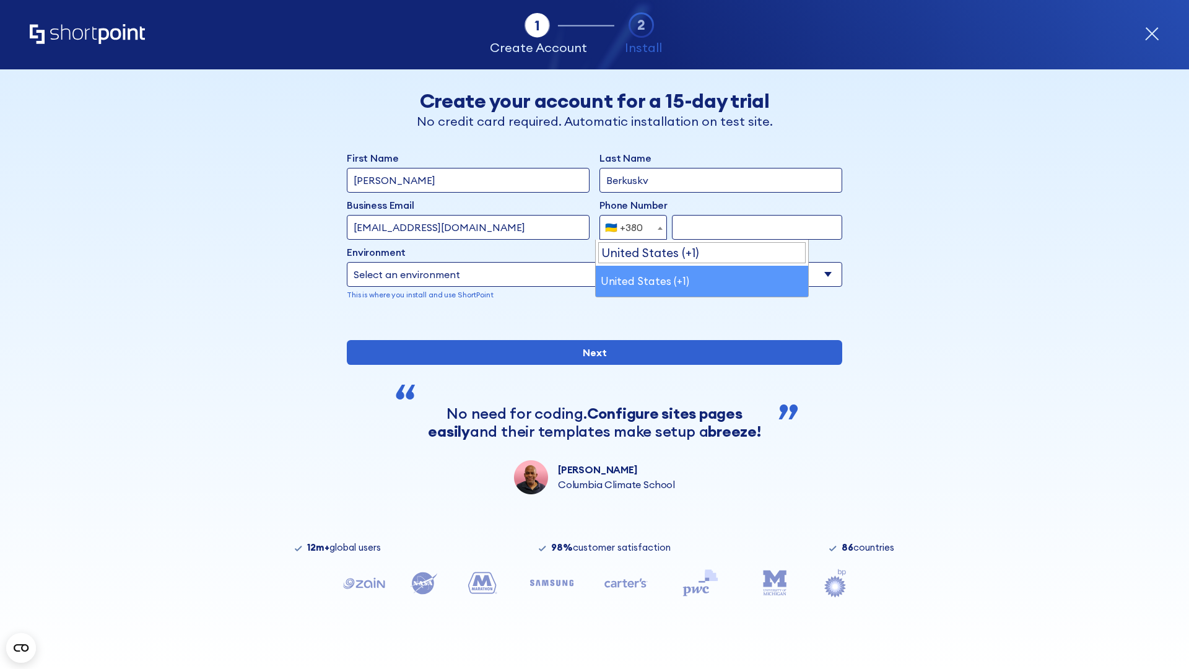
select select "+1"
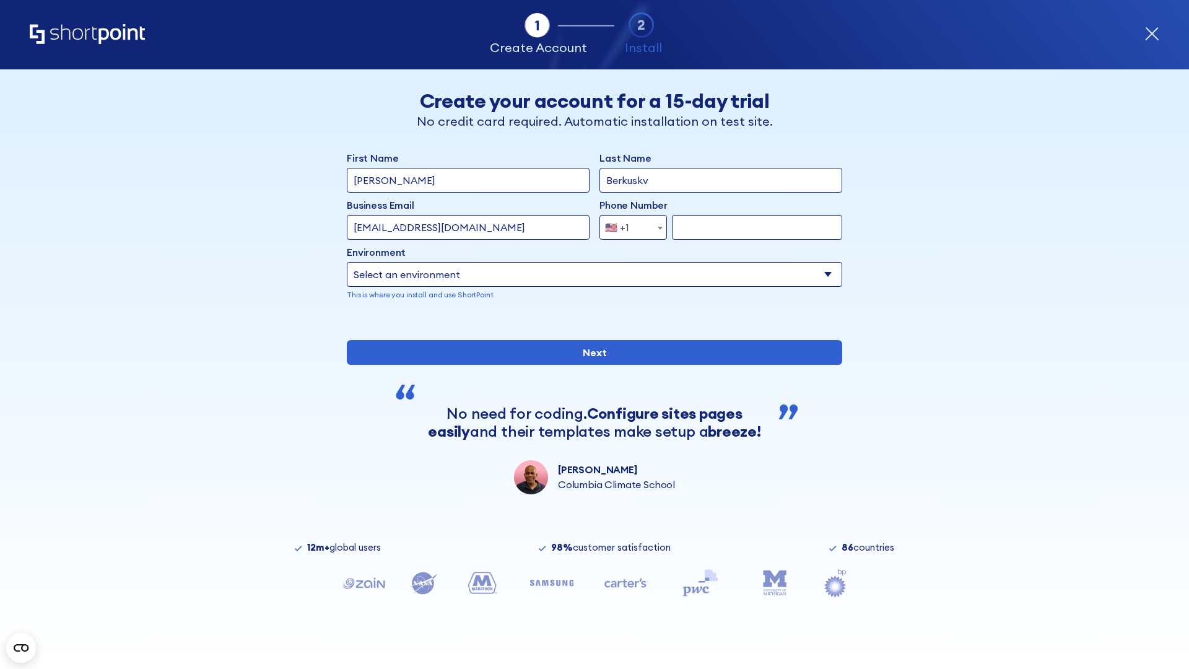
type input "2025550123"
select select "Microsoft 365"
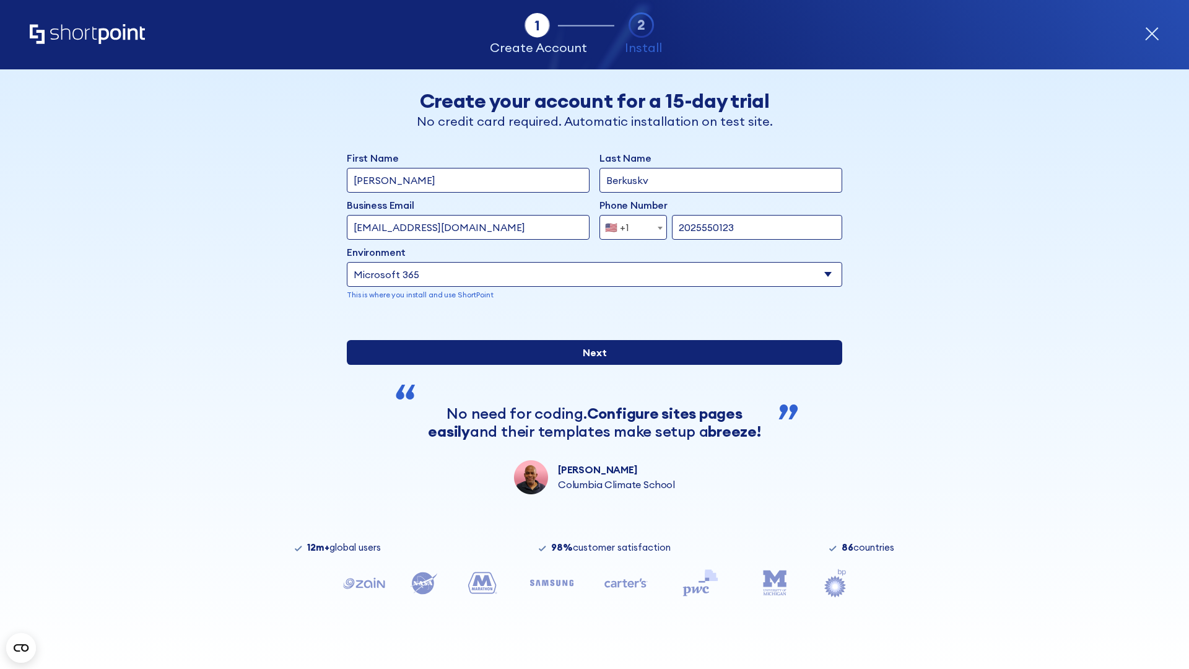
type input "2025550123"
click at [590, 365] on input "Next" at bounding box center [594, 352] width 495 height 25
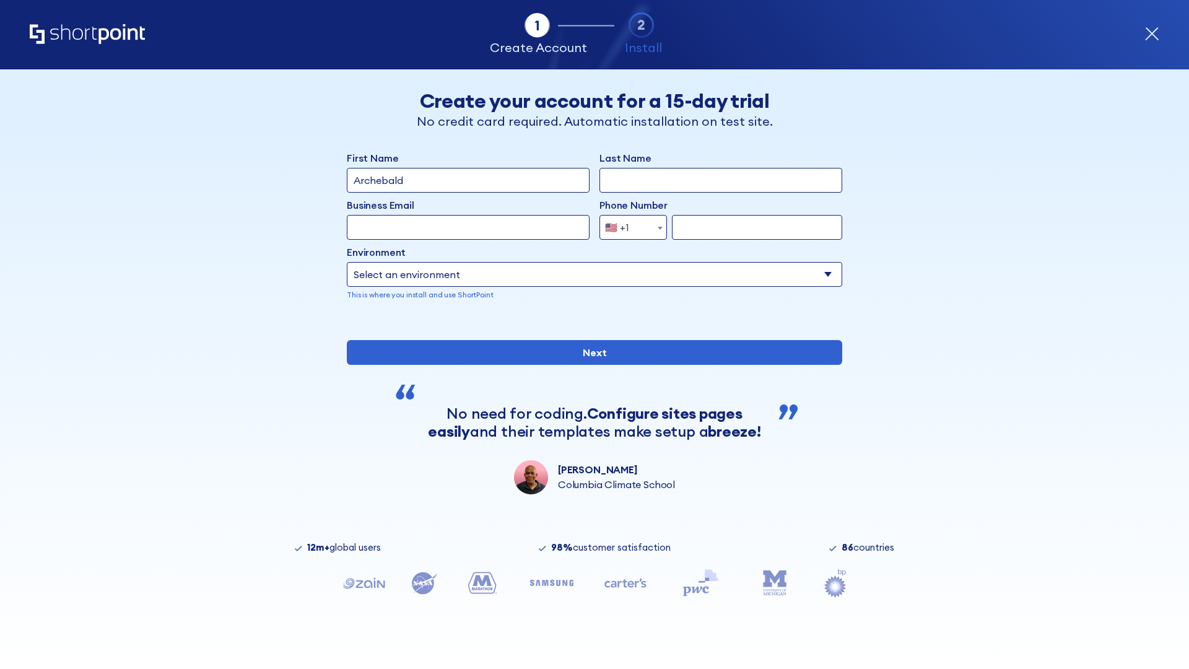
type input "Archebald"
type input "Berkuskv"
type input "[EMAIL_ADDRESS][DOMAIN_NAME]"
type input "2125556789"
select select "SharePoint 2019 (On-Premise)"
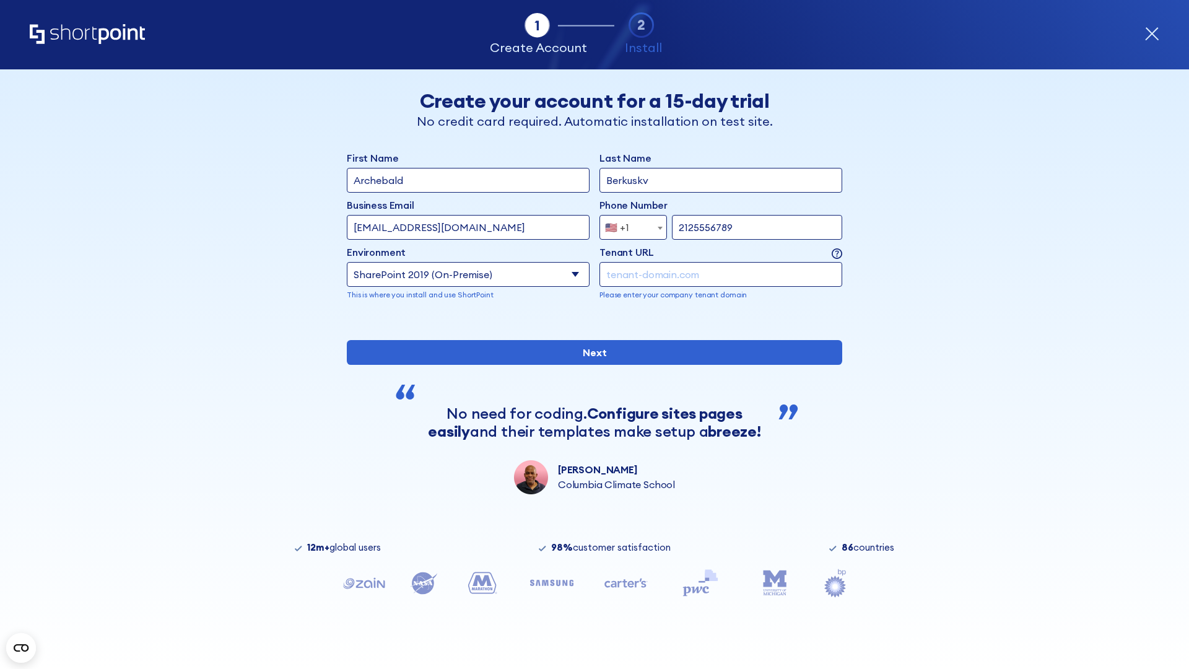
type input "2125556789"
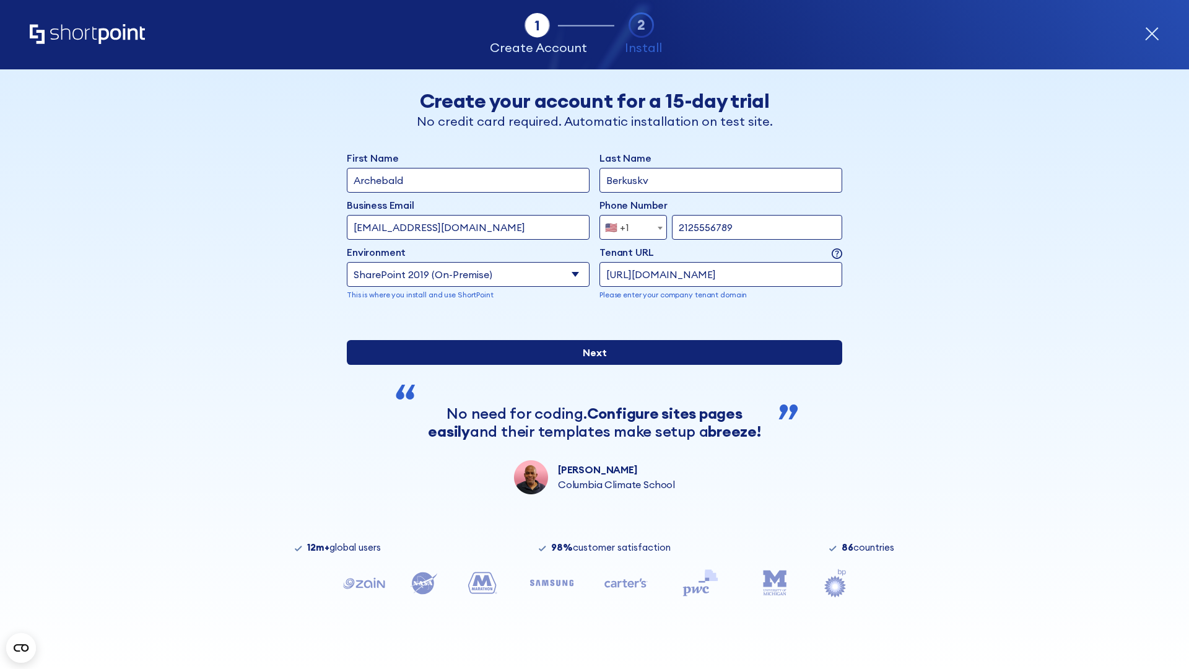
type input "[URL][DOMAIN_NAME]"
click at [590, 365] on input "Next" at bounding box center [594, 352] width 495 height 25
